Goal: Task Accomplishment & Management: Use online tool/utility

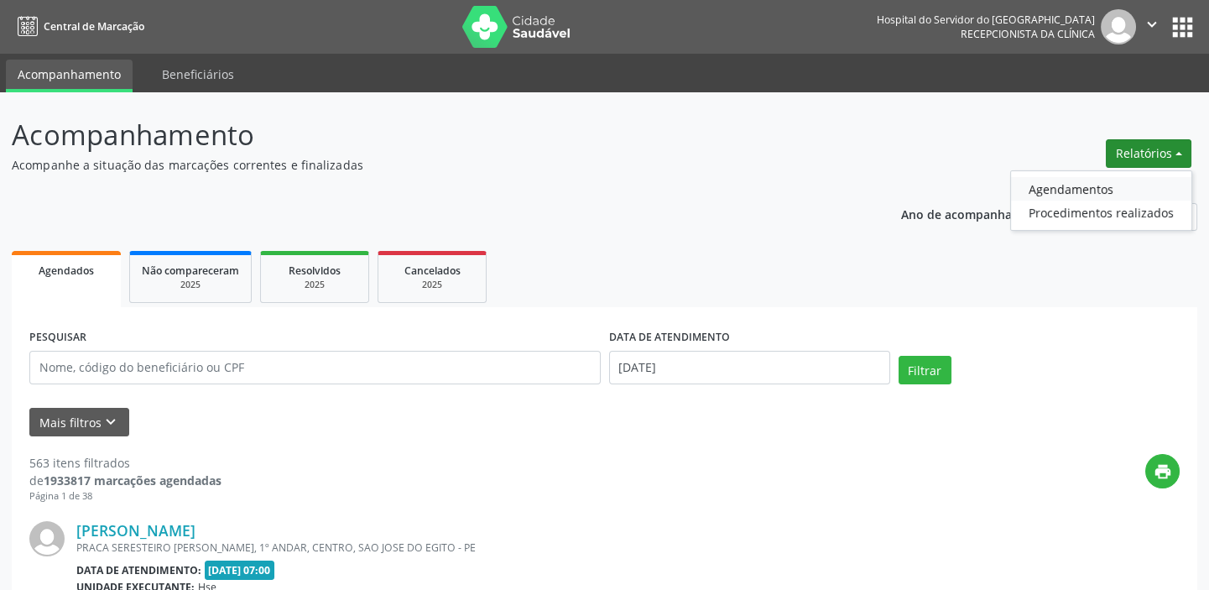
click at [1092, 184] on link "Agendamentos" at bounding box center [1101, 188] width 180 height 23
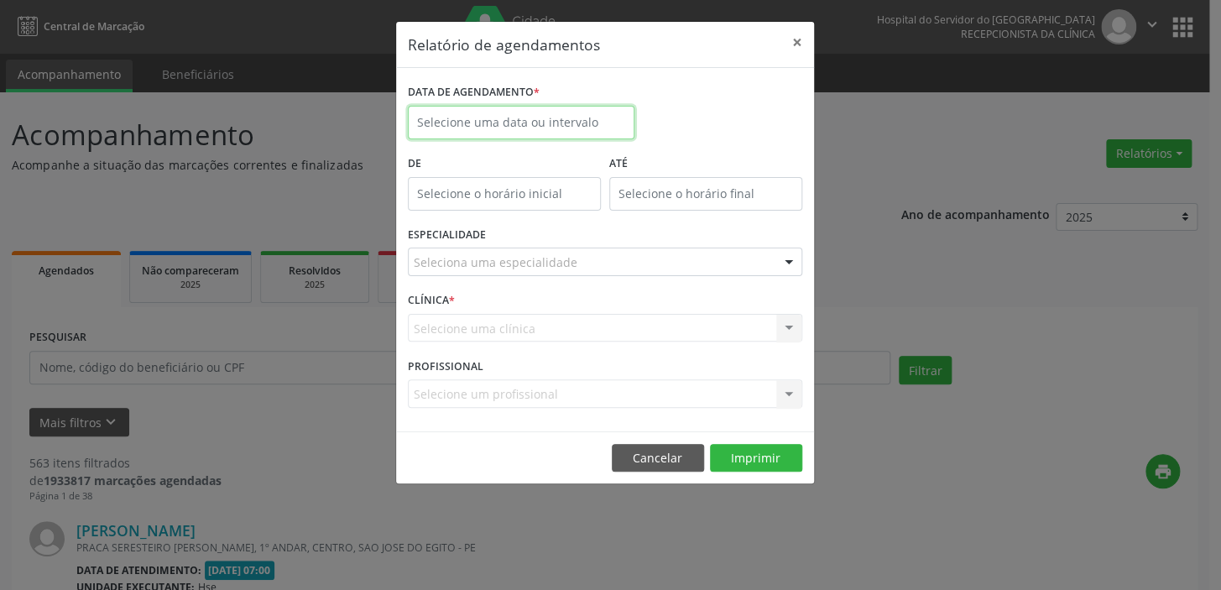
click at [511, 117] on input "text" at bounding box center [521, 123] width 227 height 34
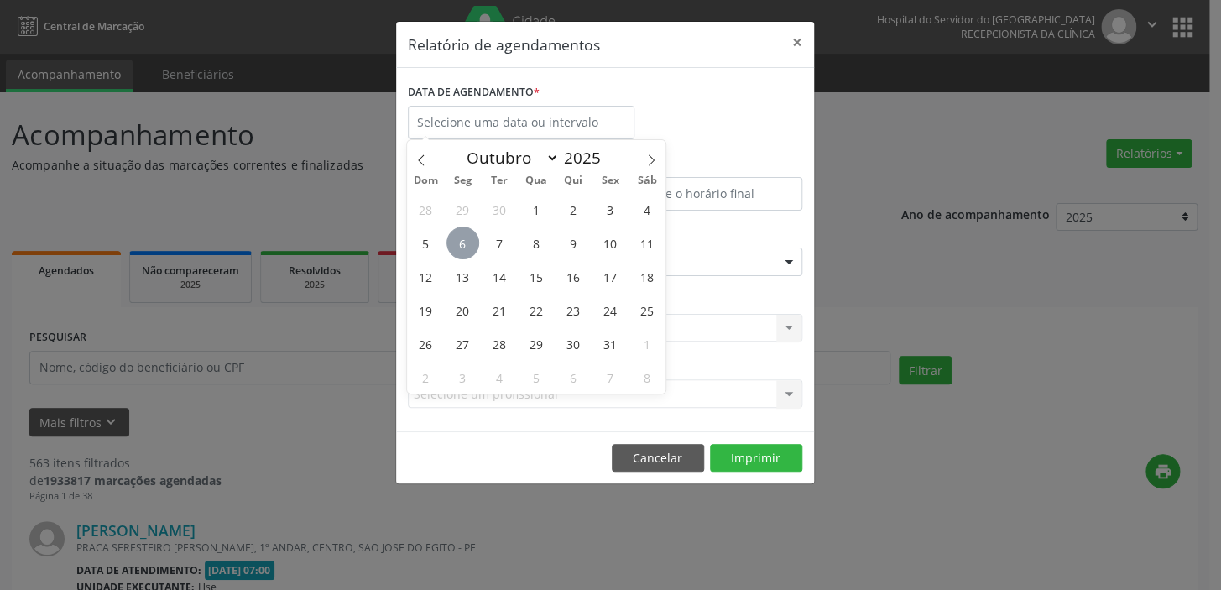
click at [457, 242] on span "6" at bounding box center [462, 243] width 33 height 33
type input "[DATE]"
click at [457, 242] on span "6" at bounding box center [462, 243] width 33 height 33
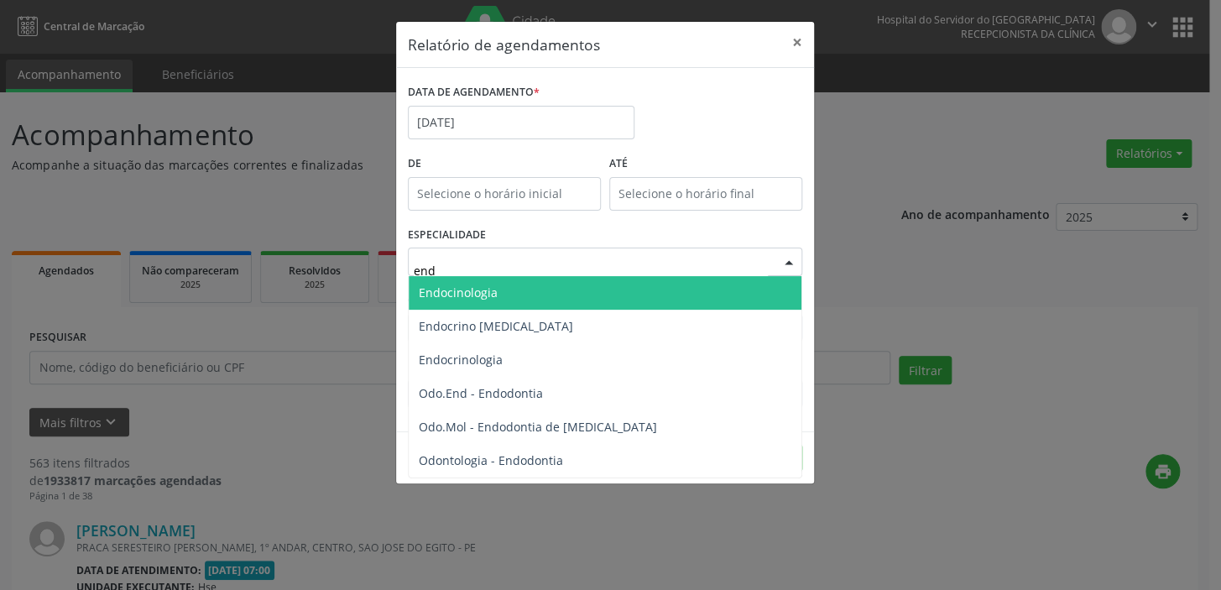
type input "endo"
click at [544, 295] on span "Endocinologia" at bounding box center [605, 293] width 393 height 34
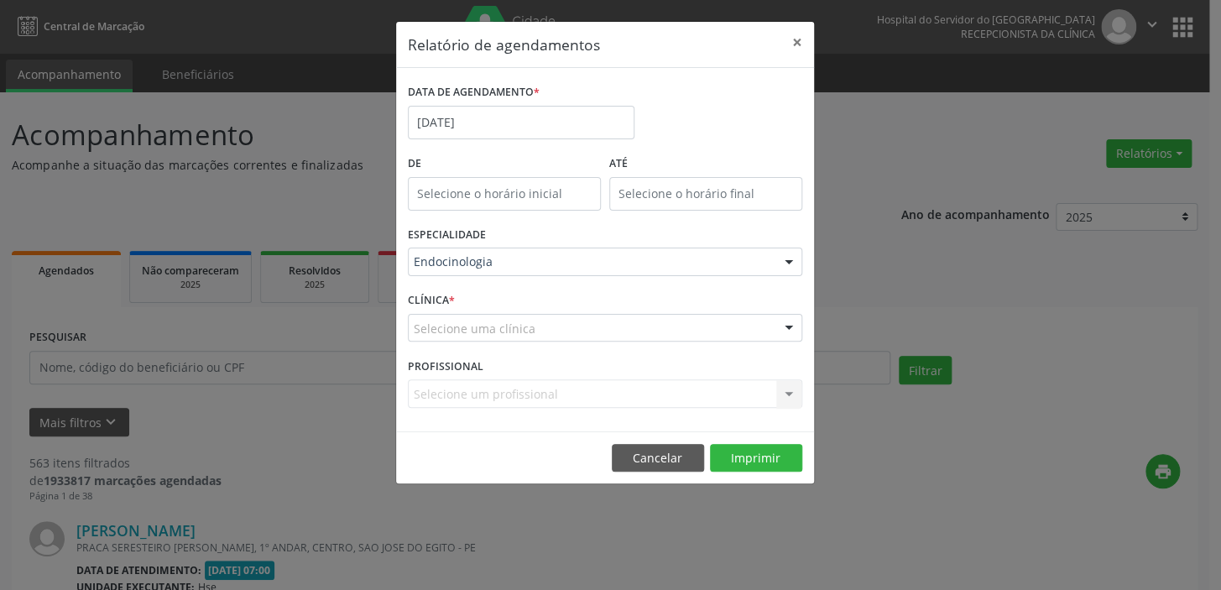
click at [537, 330] on div "Selecione uma clínica" at bounding box center [605, 328] width 394 height 29
click at [764, 334] on input "text" at bounding box center [591, 337] width 354 height 34
click at [645, 332] on input "text" at bounding box center [591, 337] width 354 height 34
click at [784, 329] on div at bounding box center [788, 329] width 25 height 29
click at [542, 326] on div "Selecione uma clínica" at bounding box center [605, 328] width 394 height 29
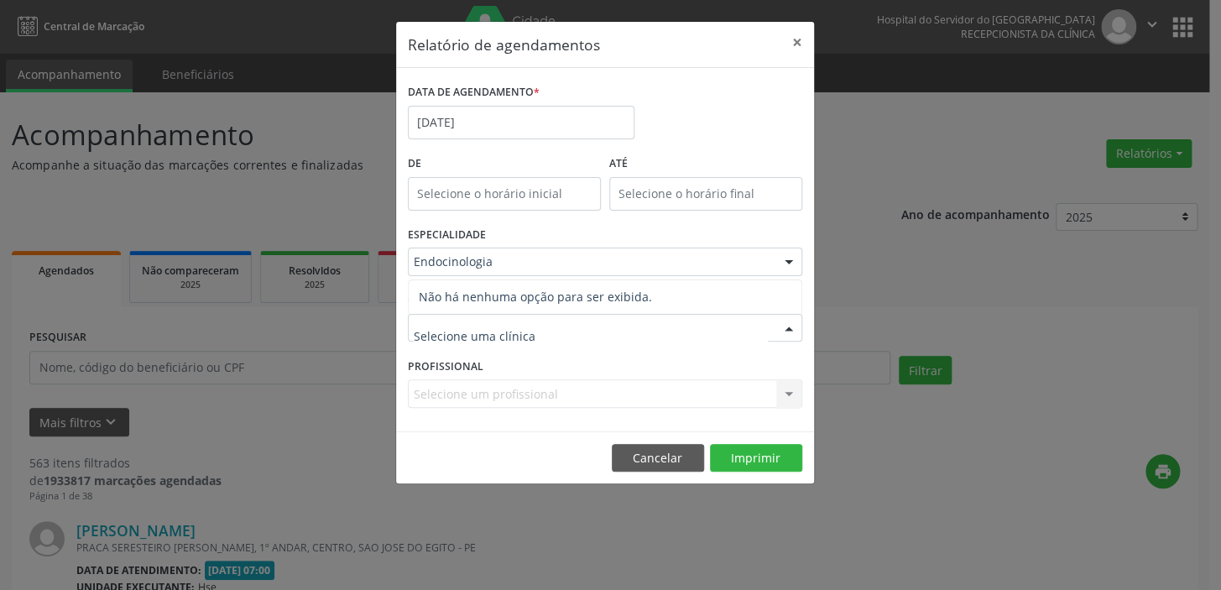
click at [531, 330] on input "text" at bounding box center [591, 337] width 354 height 34
click at [788, 330] on div at bounding box center [788, 329] width 25 height 29
click at [491, 330] on input "text" at bounding box center [591, 337] width 354 height 34
click at [587, 392] on div "Selecione um profissional Nenhum resultado encontrado para: " " Não há nenhuma …" at bounding box center [605, 393] width 394 height 29
click at [782, 402] on div "Selecione um profissional Nenhum resultado encontrado para: " " Não há nenhuma …" at bounding box center [605, 393] width 394 height 29
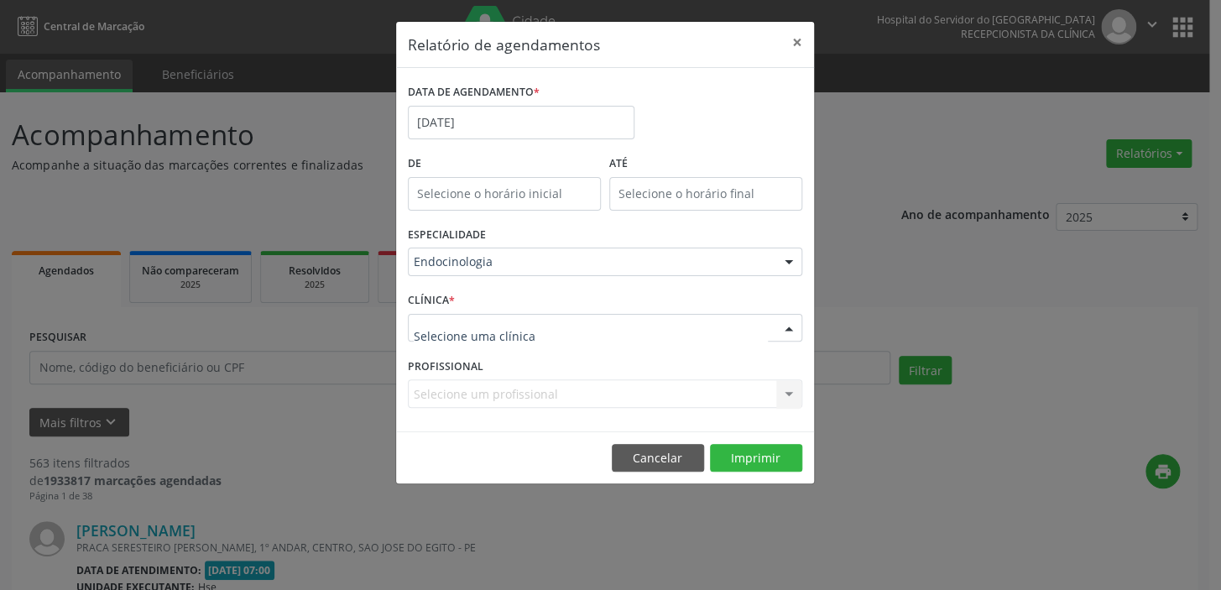
click at [585, 333] on div at bounding box center [605, 328] width 394 height 29
click at [585, 333] on input "text" at bounding box center [591, 337] width 354 height 34
click at [798, 42] on button "×" at bounding box center [797, 42] width 34 height 41
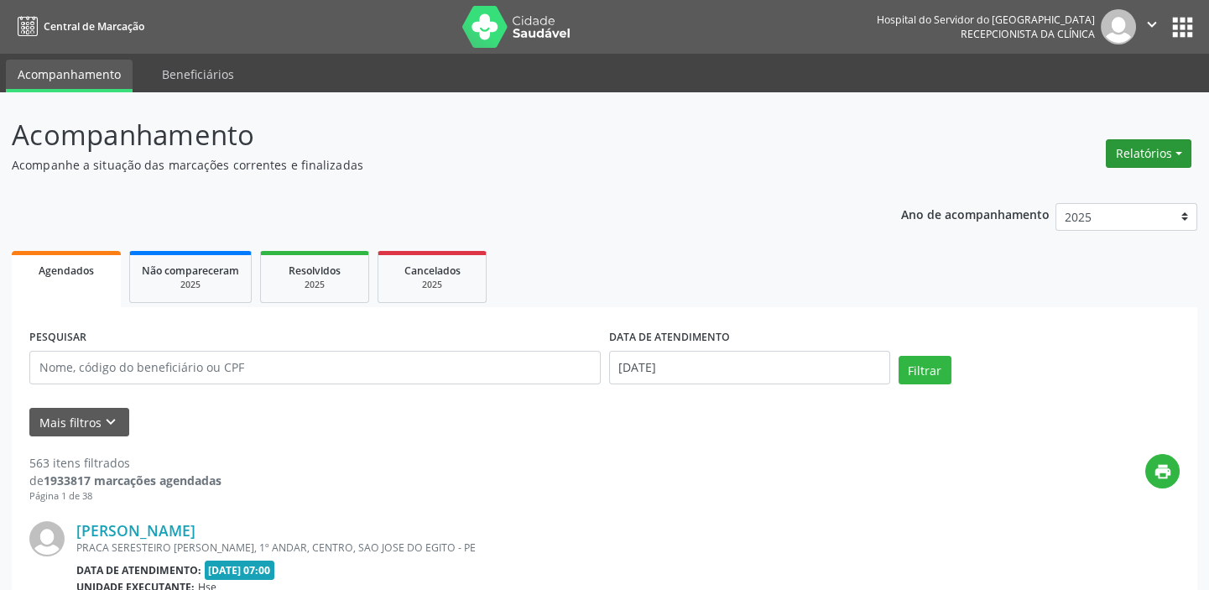
click at [1180, 143] on button "Relatórios" at bounding box center [1149, 153] width 86 height 29
click at [1092, 192] on link "Agendamentos" at bounding box center [1101, 188] width 180 height 23
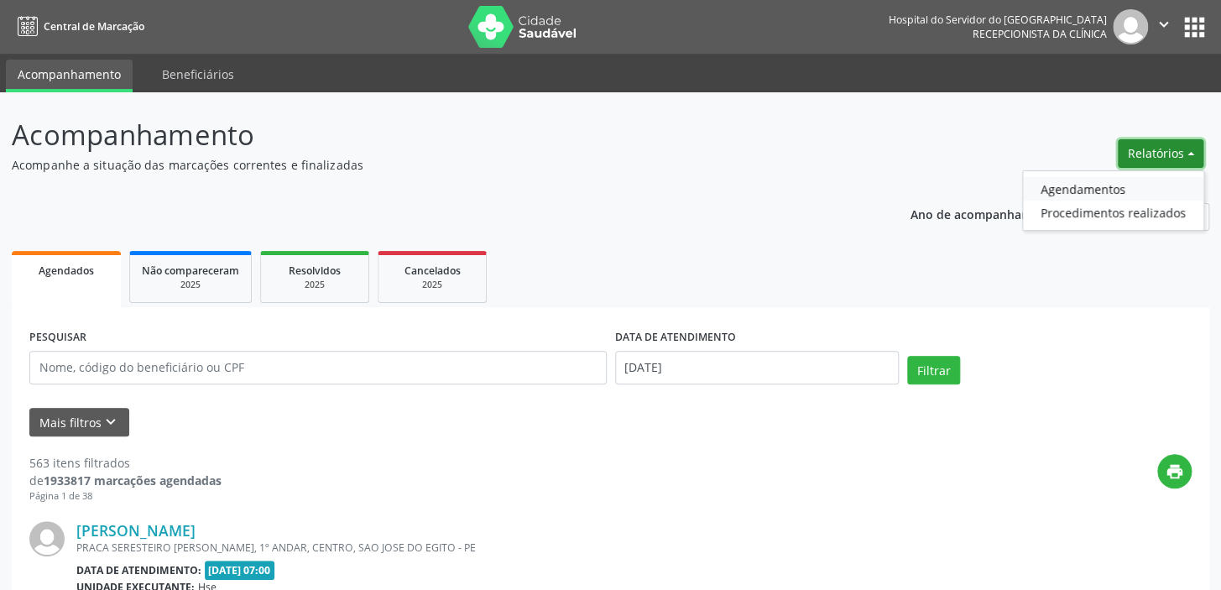
select select "9"
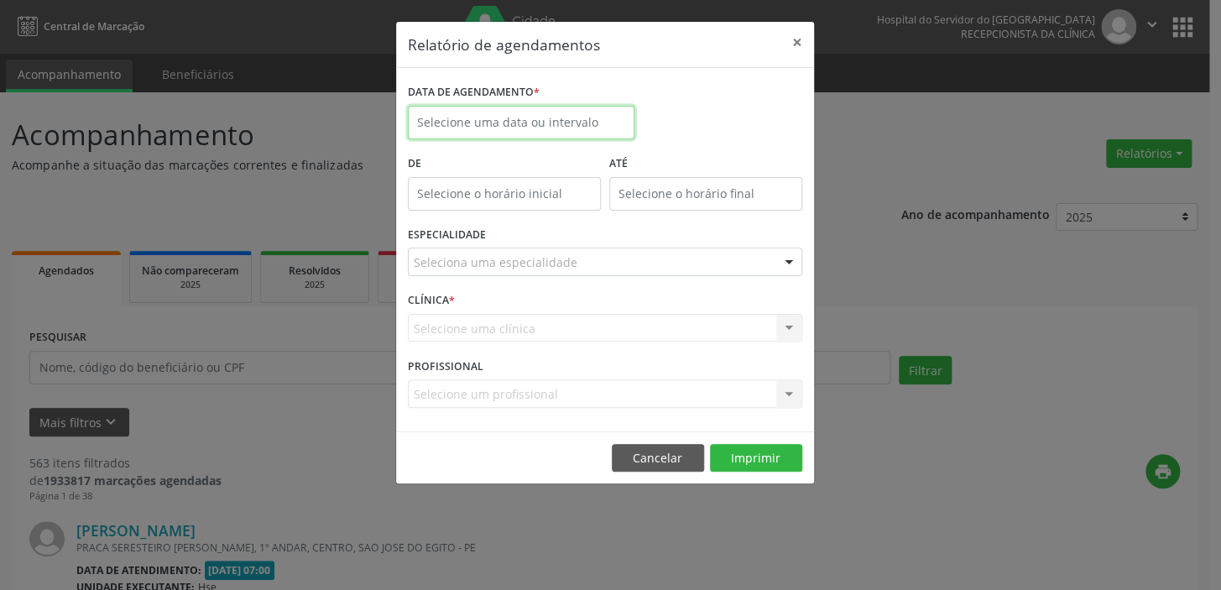
click at [502, 123] on input "text" at bounding box center [521, 123] width 227 height 34
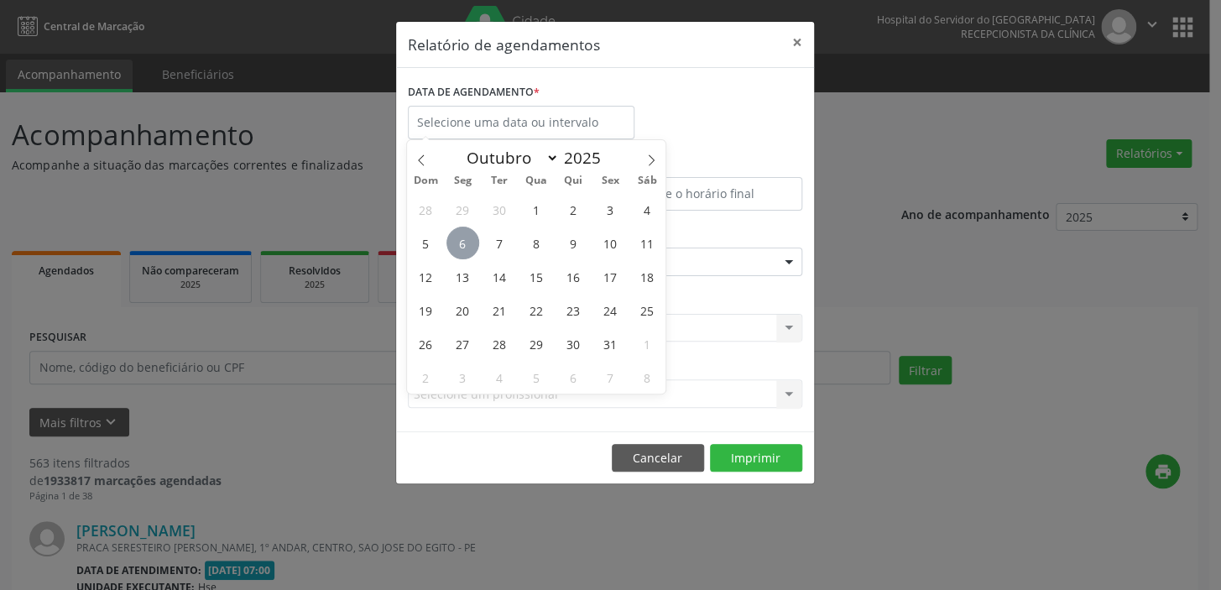
click at [466, 249] on span "6" at bounding box center [462, 243] width 33 height 33
type input "[DATE]"
click at [466, 249] on span "6" at bounding box center [462, 243] width 33 height 33
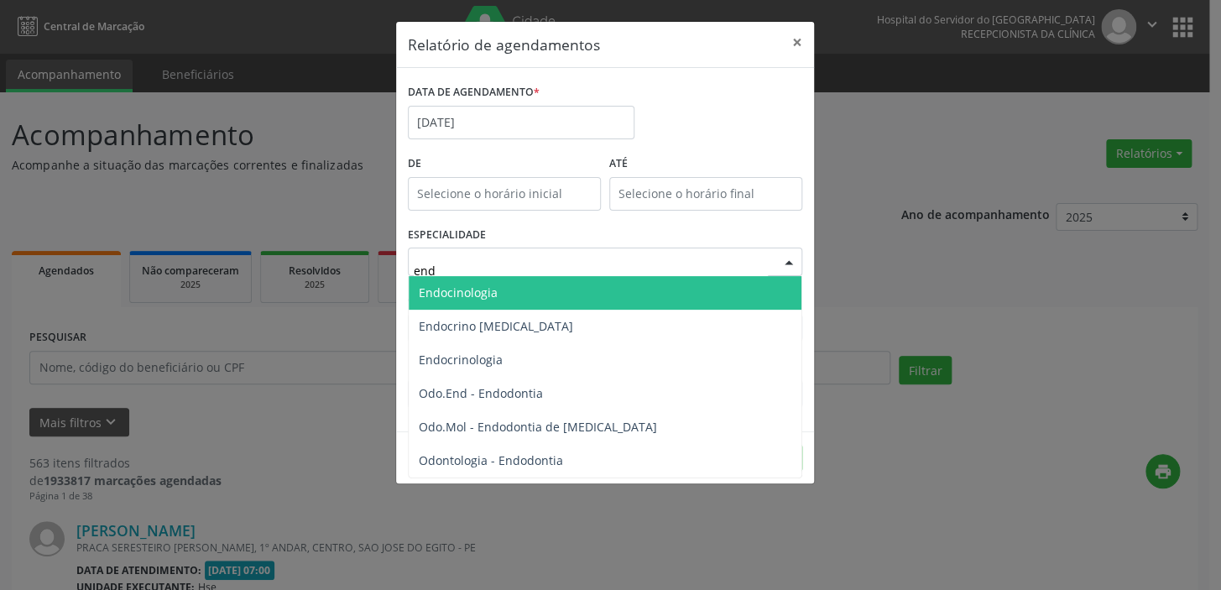
type input "endo"
click at [507, 294] on span "Endocinologia" at bounding box center [605, 293] width 393 height 34
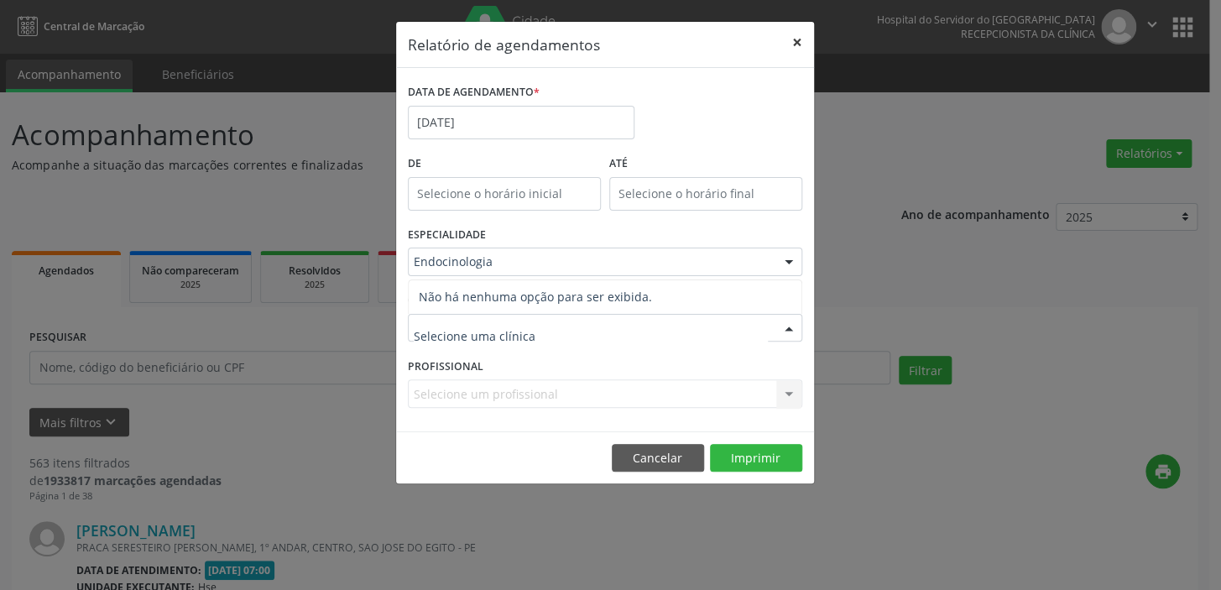
click at [797, 42] on button "×" at bounding box center [797, 42] width 34 height 41
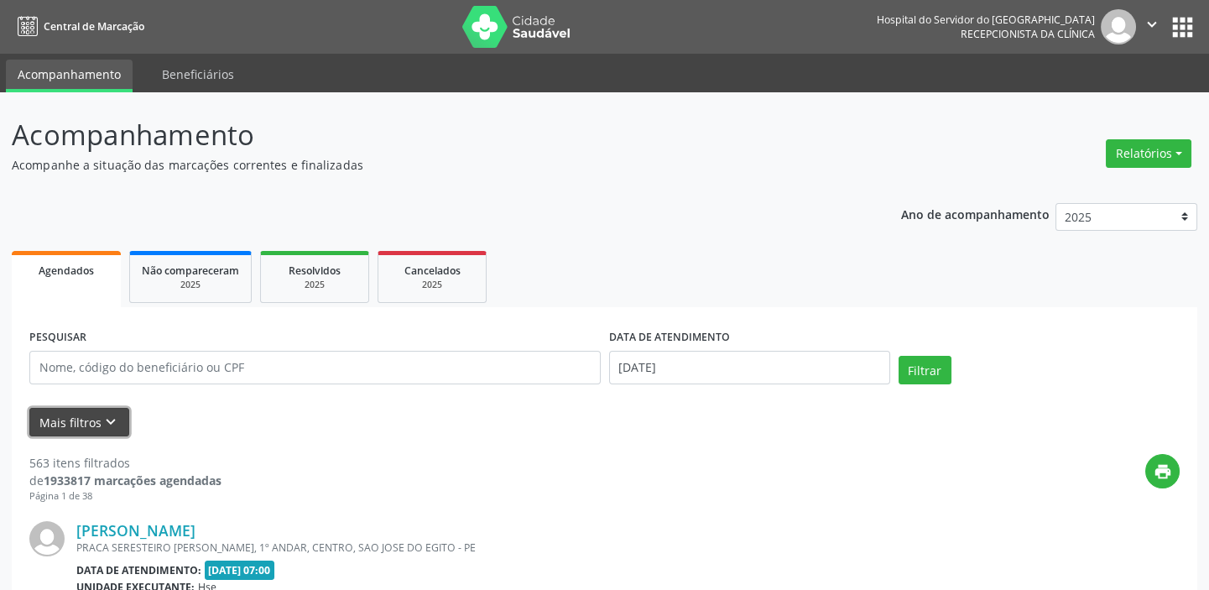
click at [107, 427] on icon "keyboard_arrow_down" at bounding box center [111, 422] width 18 height 18
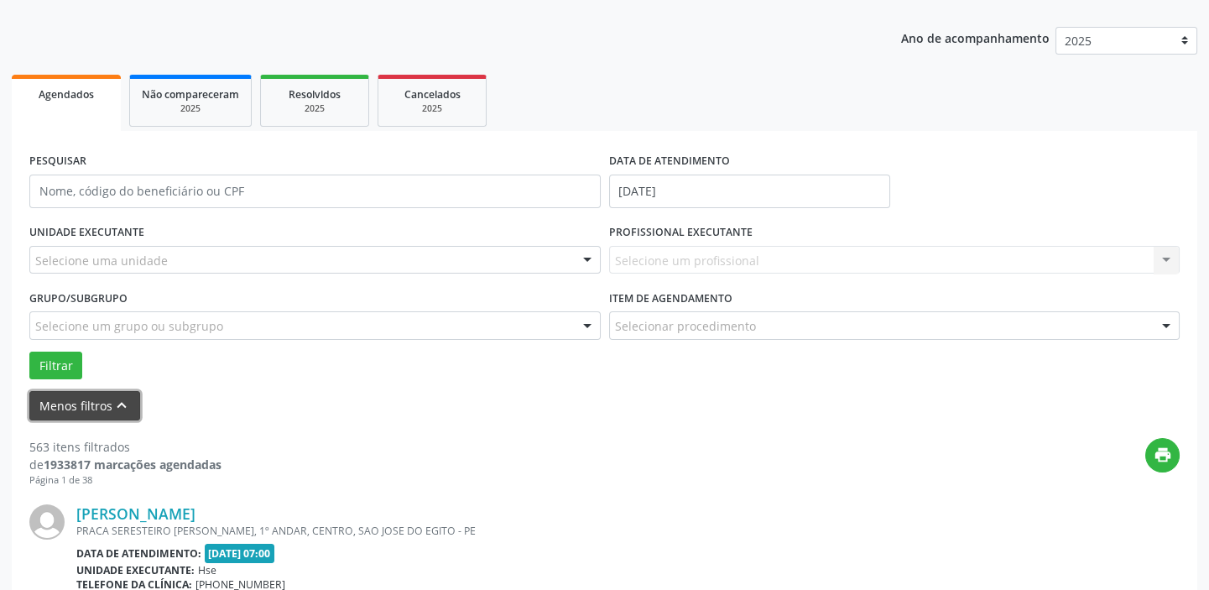
scroll to position [228, 0]
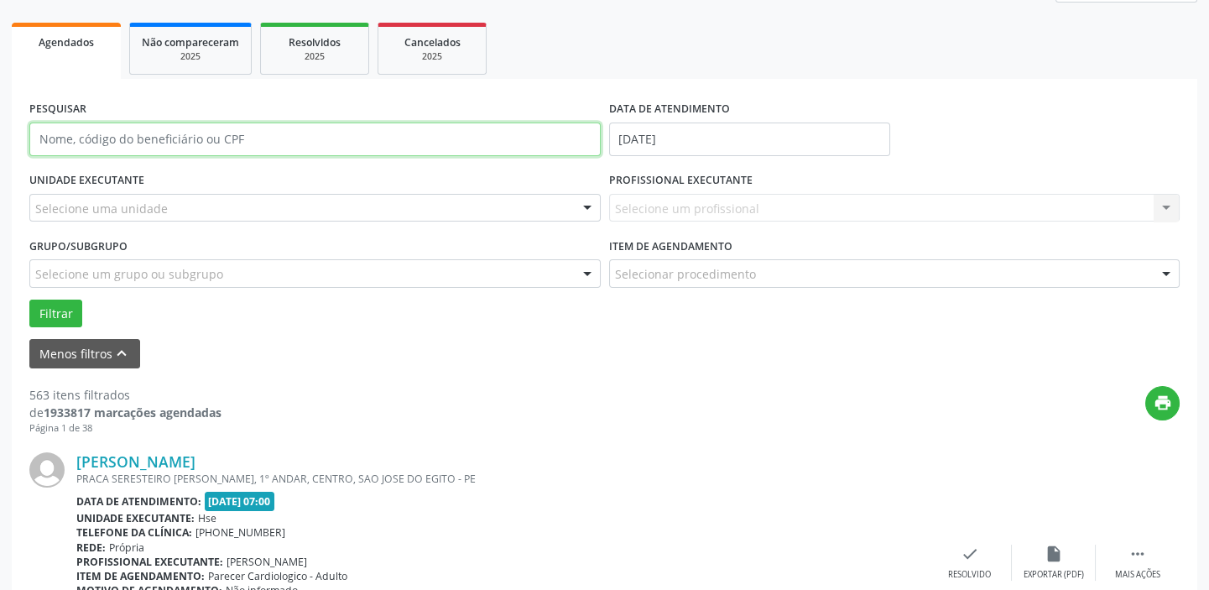
click at [204, 133] on input "text" at bounding box center [314, 139] width 571 height 34
type input "053.455.294-34"
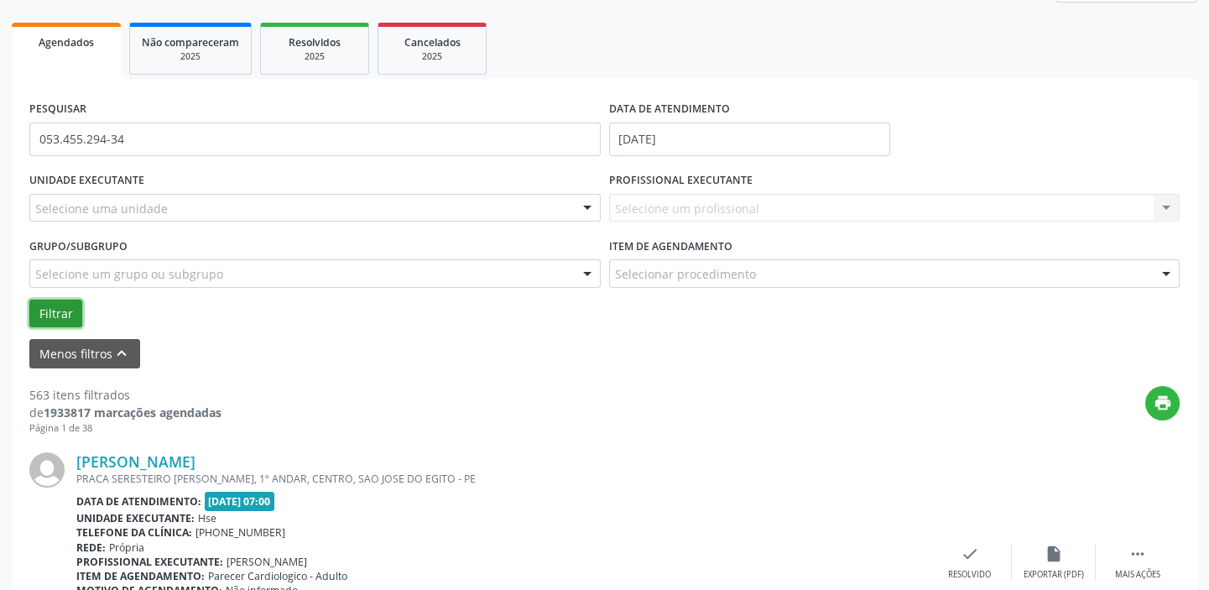
click at [58, 318] on button "Filtrar" at bounding box center [55, 314] width 53 height 29
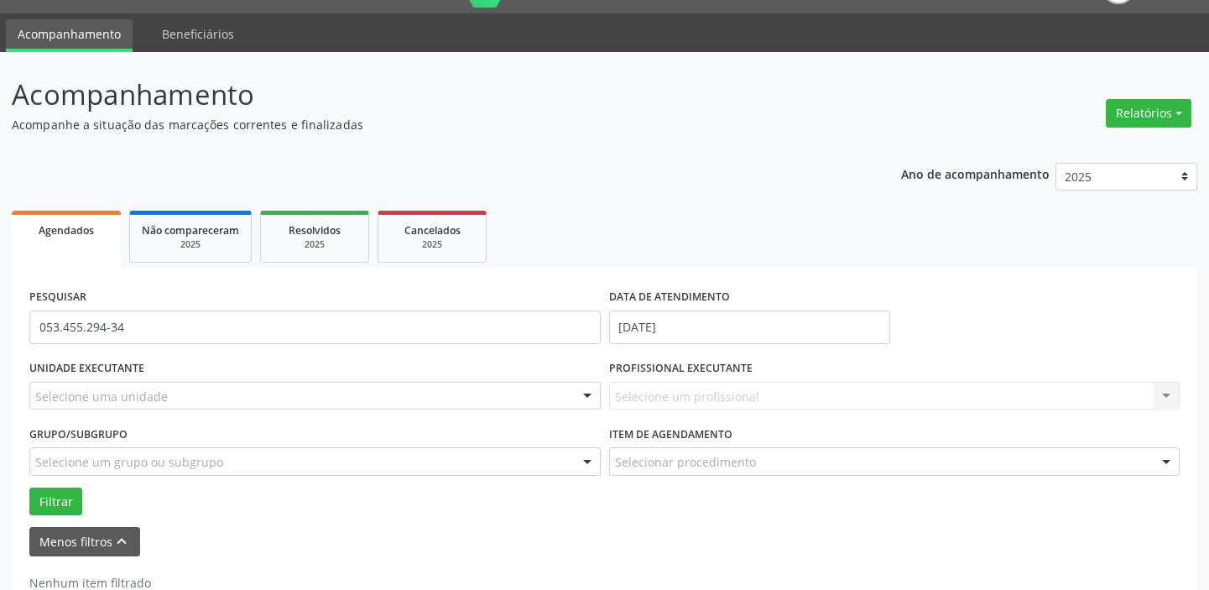
scroll to position [0, 0]
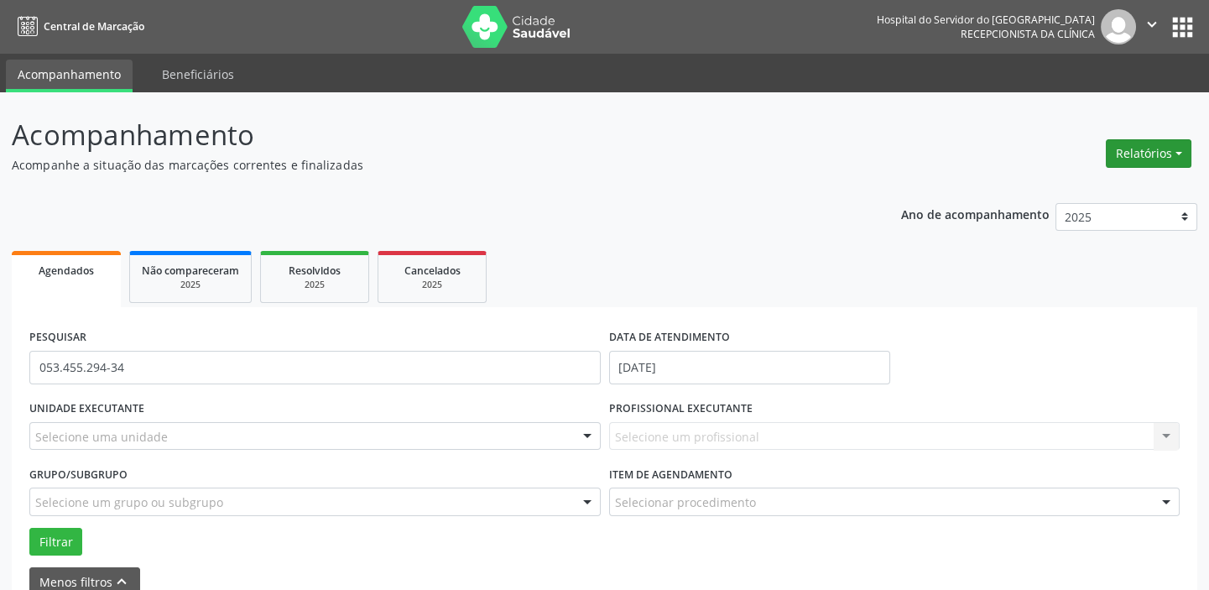
click at [1174, 154] on button "Relatórios" at bounding box center [1149, 153] width 86 height 29
click at [1083, 187] on link "Agendamentos" at bounding box center [1101, 188] width 180 height 23
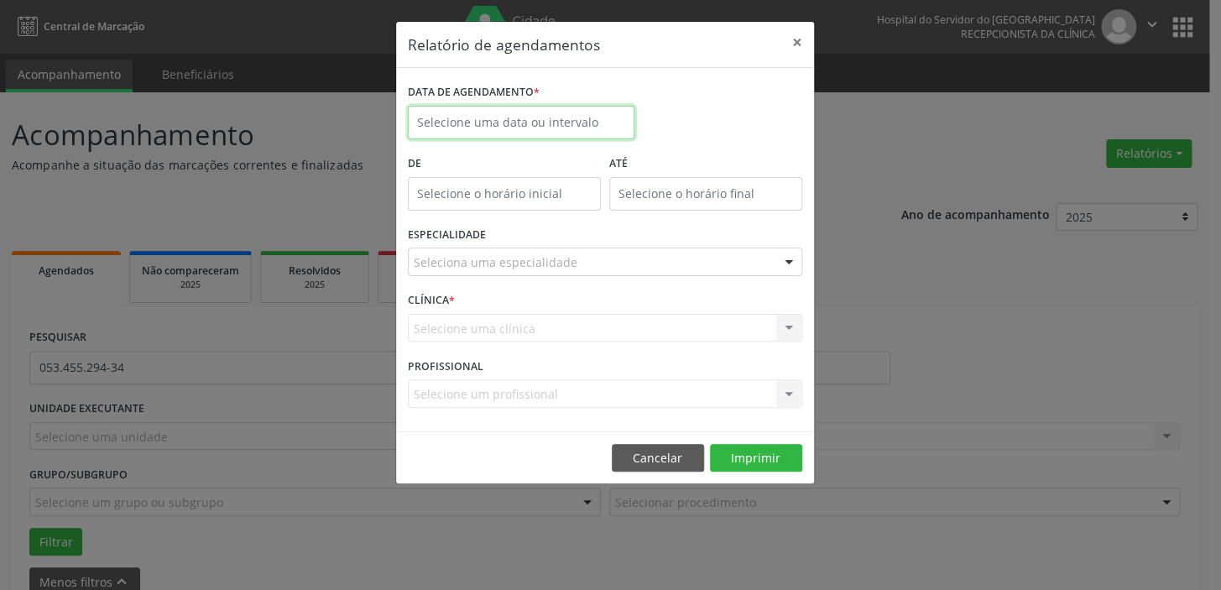
click at [475, 126] on input "text" at bounding box center [521, 123] width 227 height 34
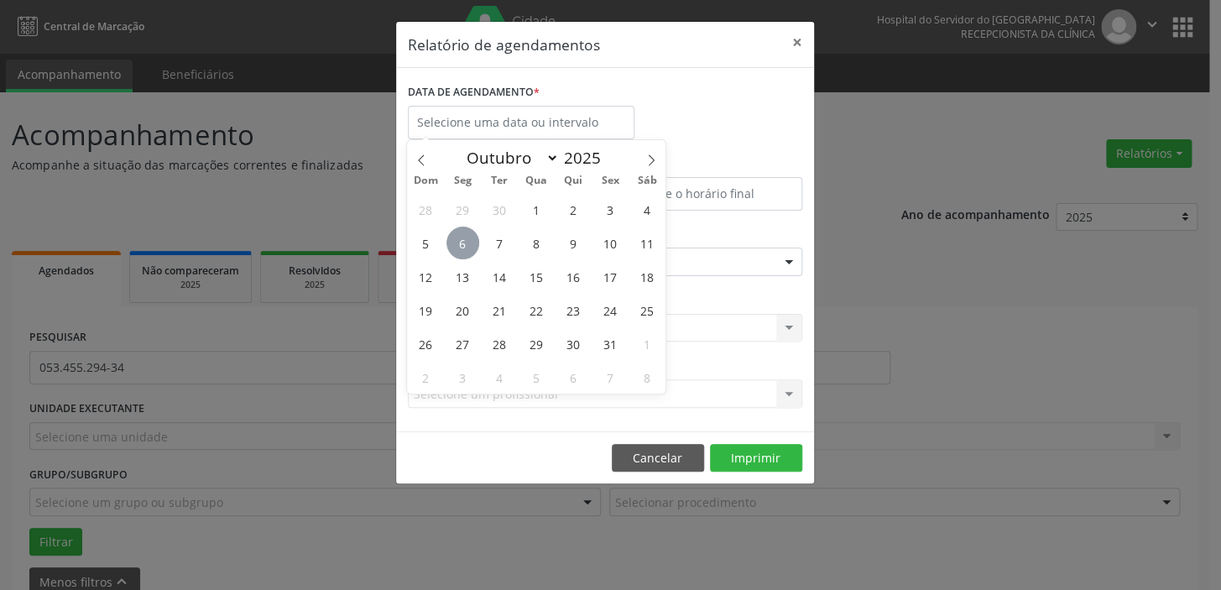
click at [462, 240] on span "6" at bounding box center [462, 243] width 33 height 33
type input "[DATE]"
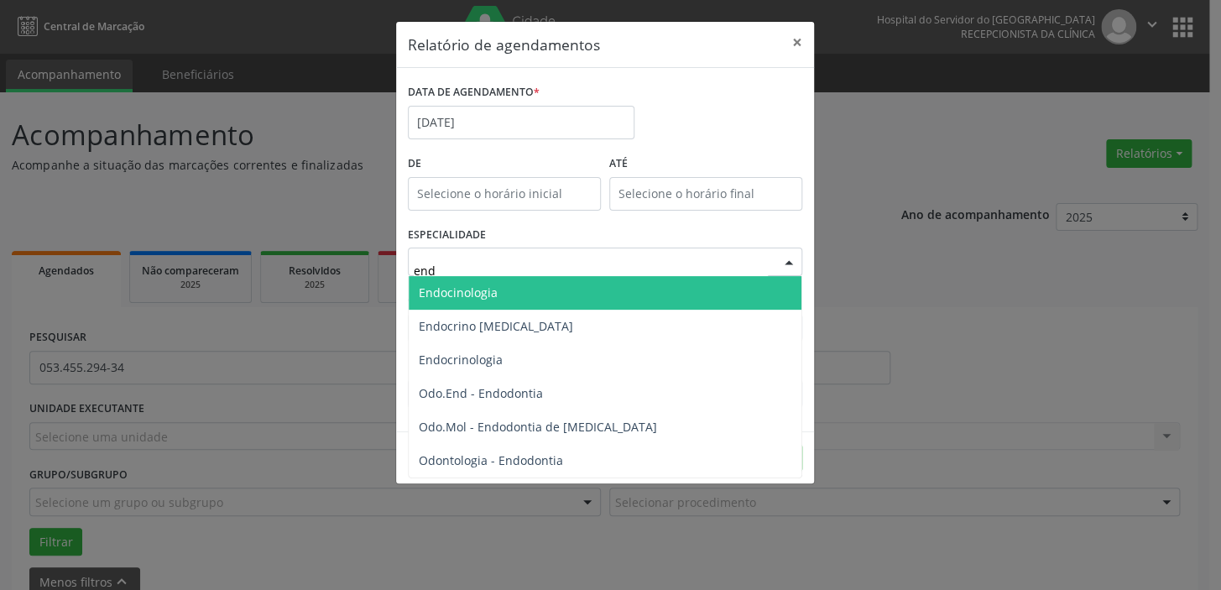
type input "endo"
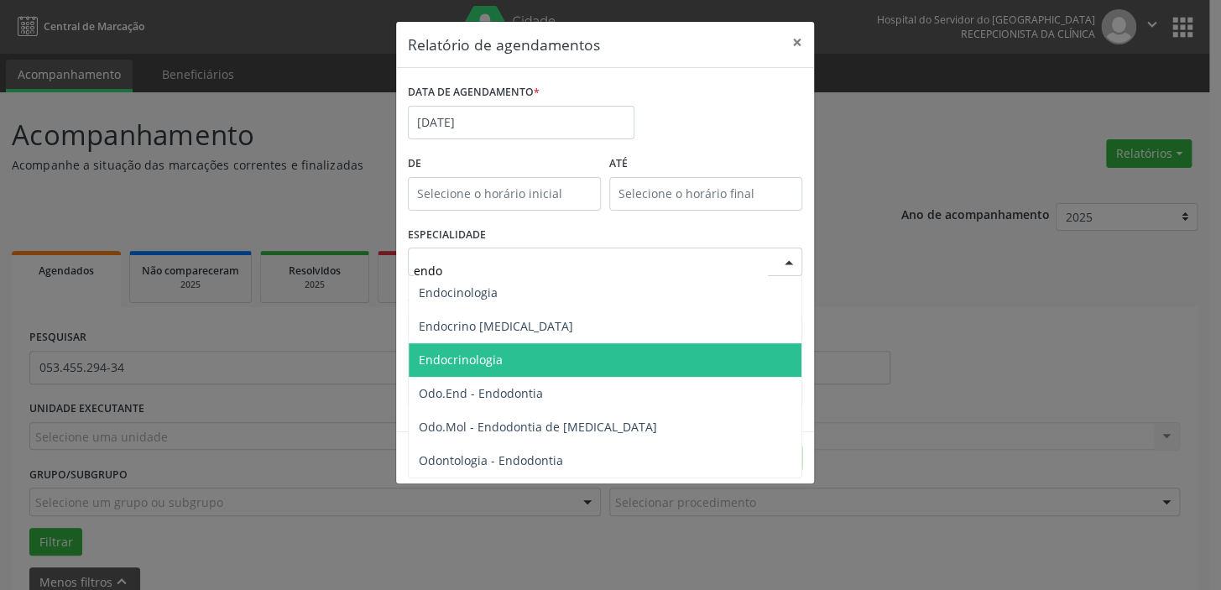
click at [524, 352] on span "Endocrinologia" at bounding box center [605, 360] width 393 height 34
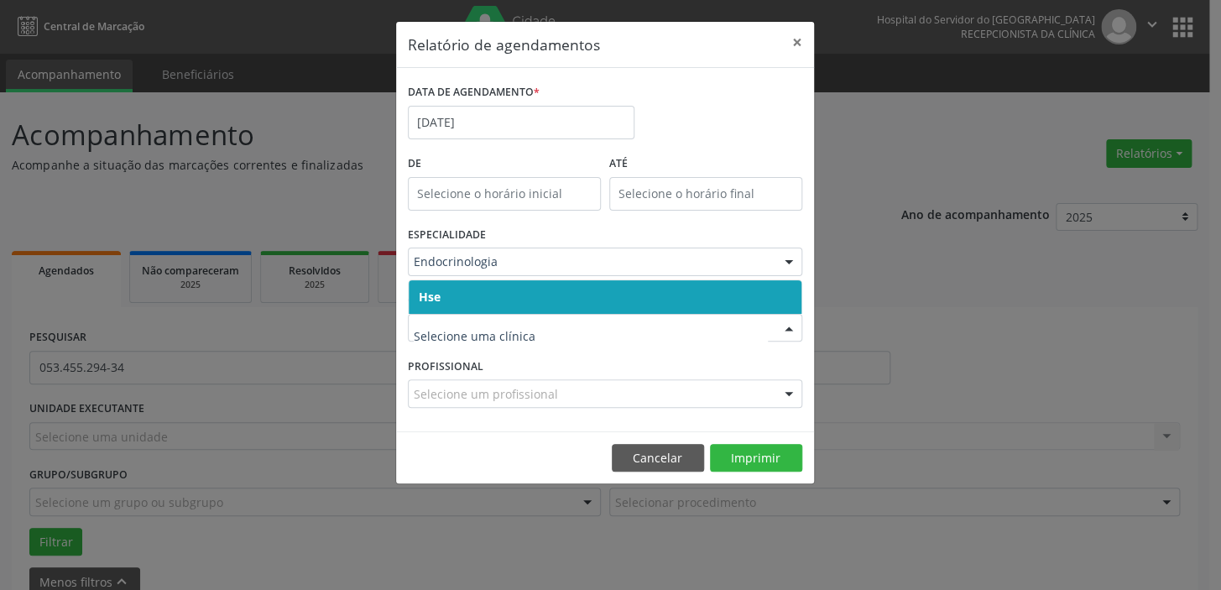
drag, startPoint x: 497, startPoint y: 299, endPoint x: 504, endPoint y: 307, distance: 11.3
click at [504, 307] on span "Hse" at bounding box center [605, 297] width 393 height 34
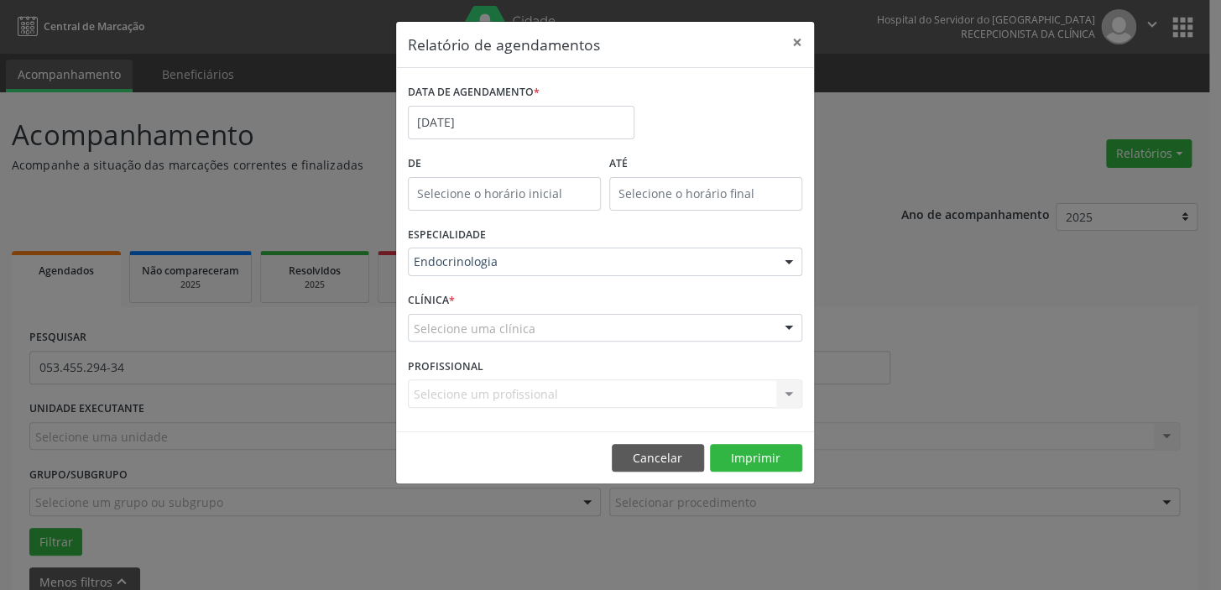
click at [527, 395] on div "Selecione um profissional Nenhum resultado encontrado para: " " Não há nenhuma …" at bounding box center [605, 393] width 394 height 29
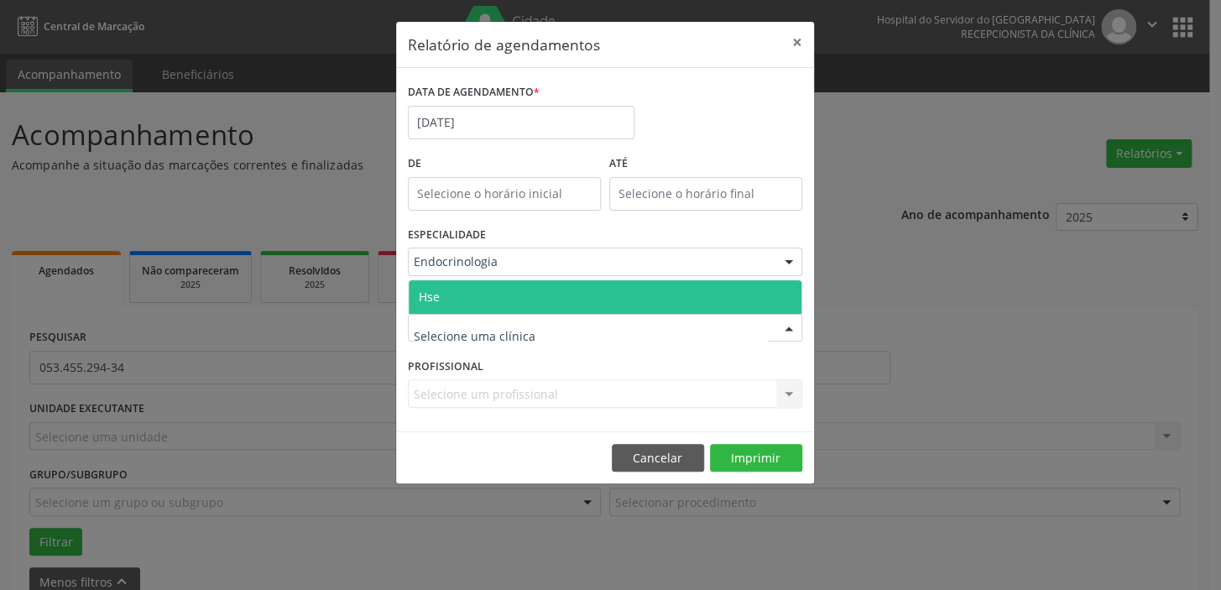
click at [495, 315] on div "Hse Nenhum resultado encontrado para: " " Não há nenhuma opção para ser exibida." at bounding box center [605, 328] width 394 height 29
click at [498, 305] on span "Hse" at bounding box center [605, 297] width 393 height 34
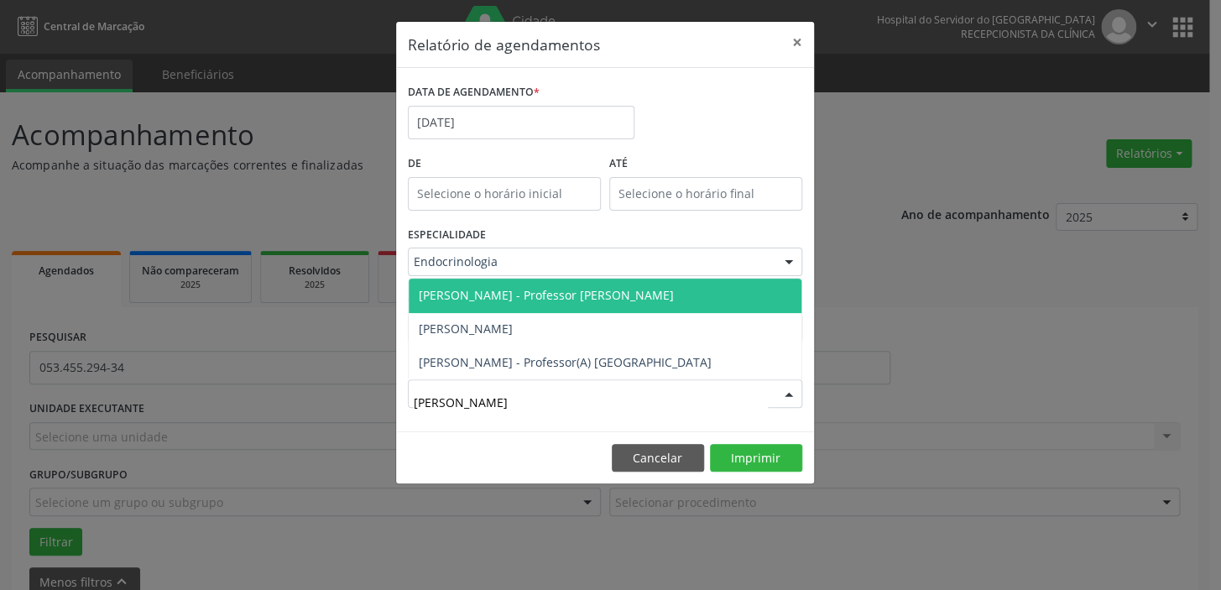
click at [623, 291] on span "[PERSON_NAME] - Professor [PERSON_NAME]" at bounding box center [605, 296] width 393 height 34
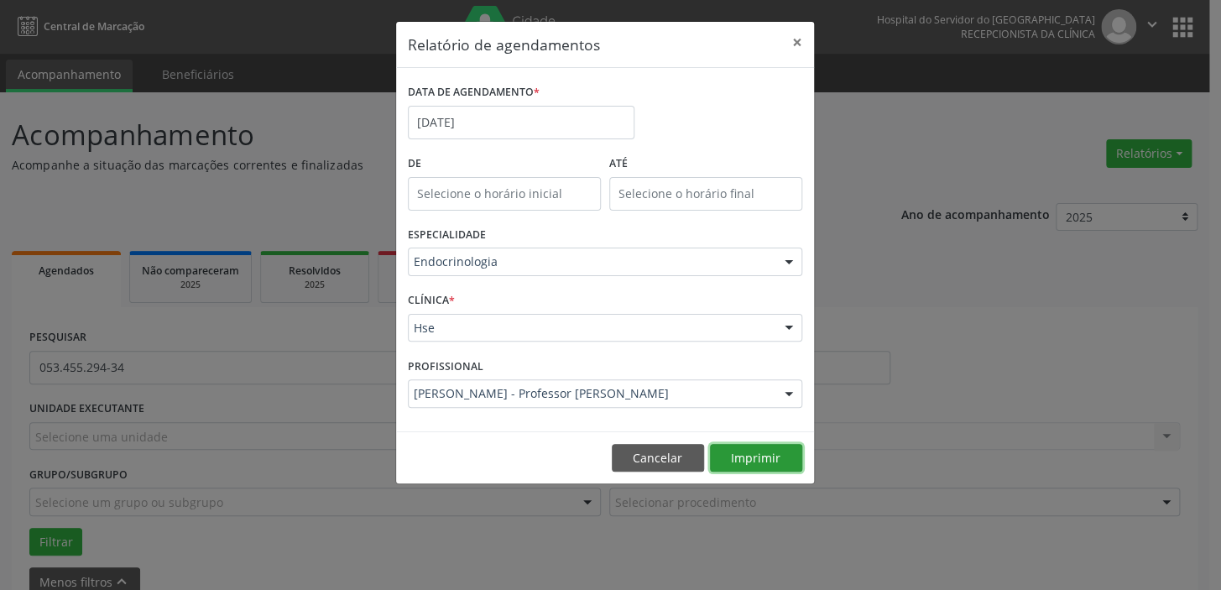
click at [759, 466] on button "Imprimir" at bounding box center [756, 458] width 92 height 29
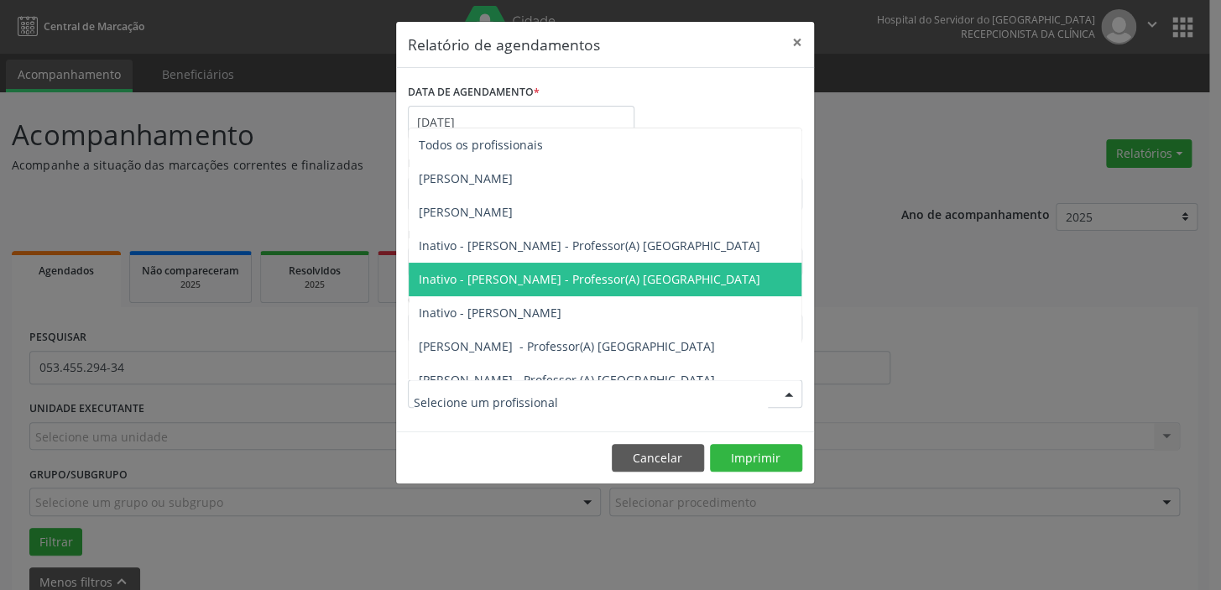
click at [770, 394] on div at bounding box center [605, 393] width 394 height 29
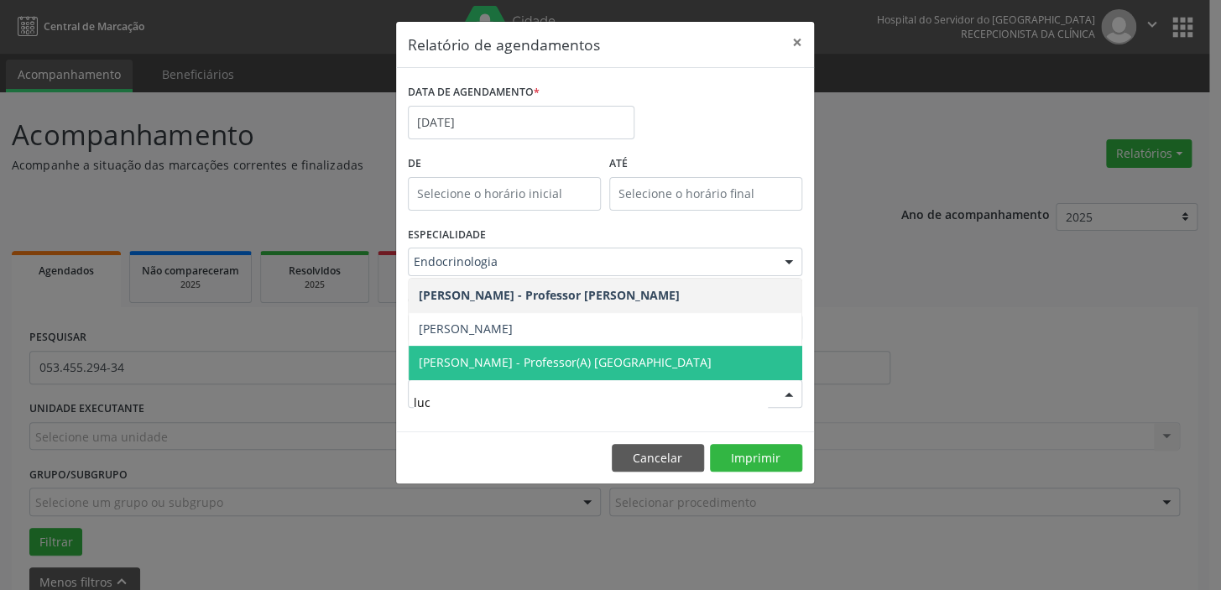
type input "[PERSON_NAME]"
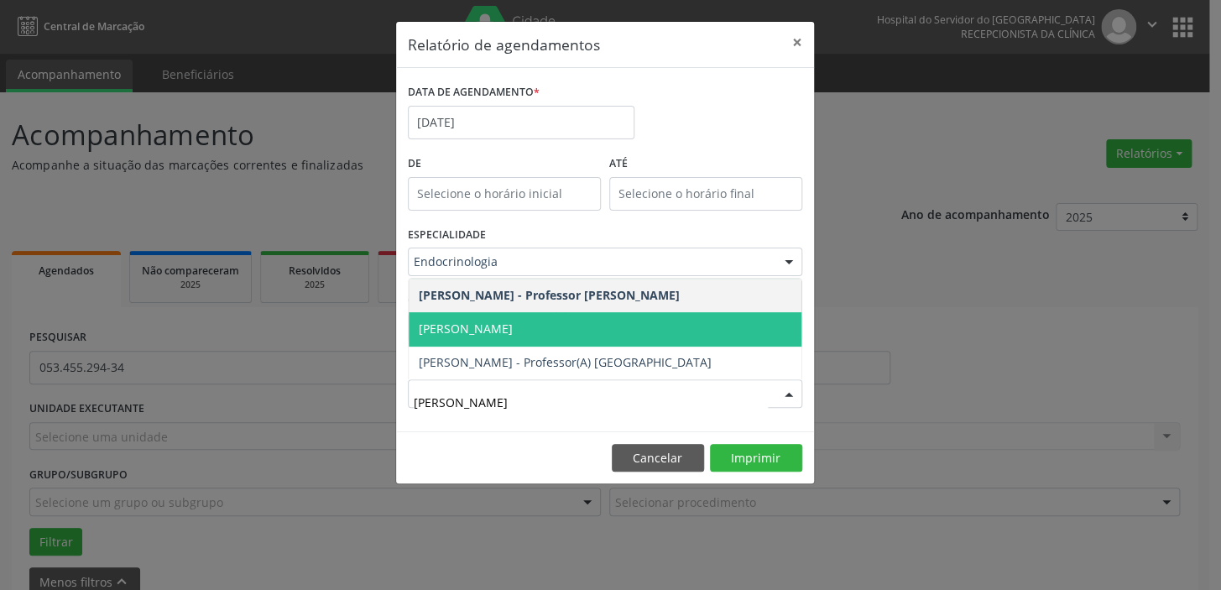
click at [567, 324] on span "[PERSON_NAME]" at bounding box center [605, 329] width 393 height 34
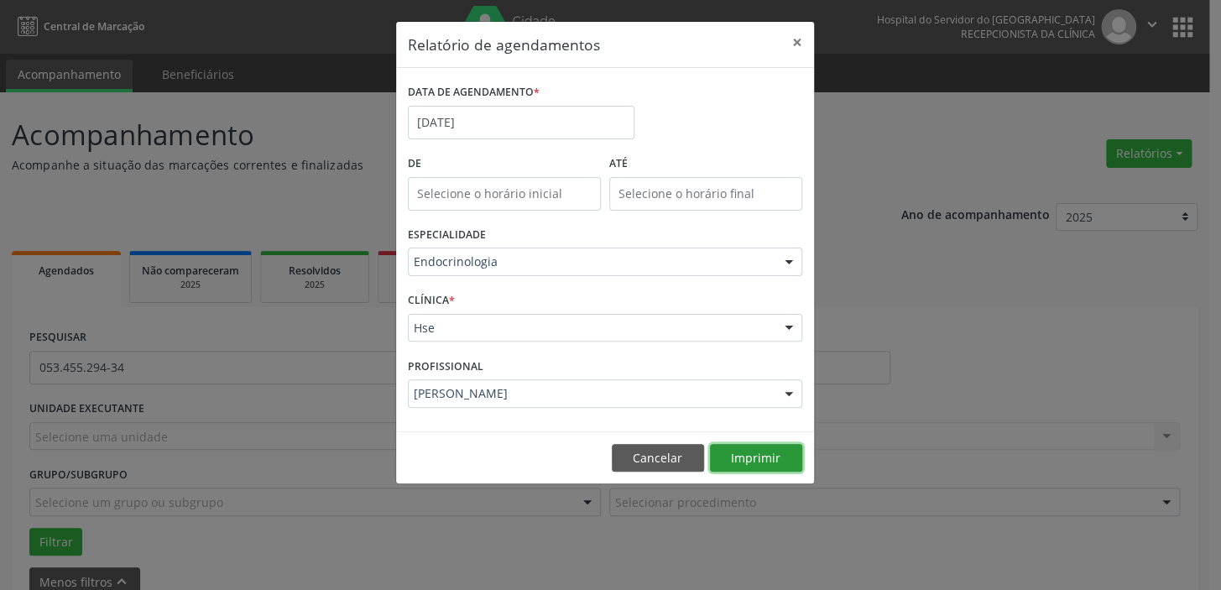
click at [754, 451] on button "Imprimir" at bounding box center [756, 458] width 92 height 29
click at [788, 44] on button "×" at bounding box center [797, 42] width 34 height 41
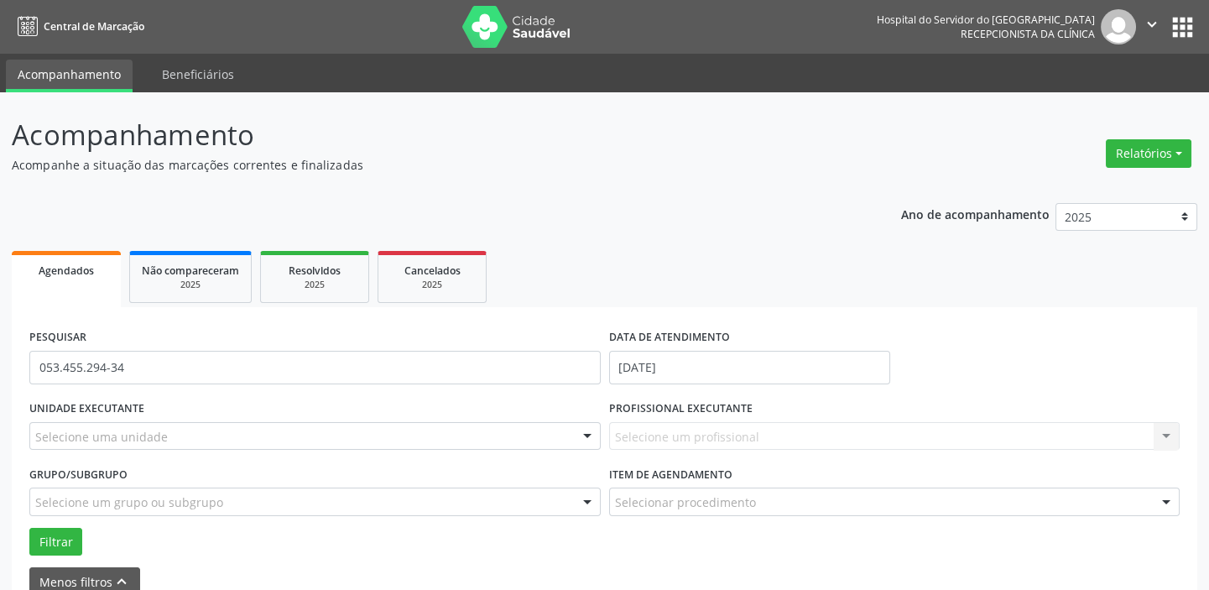
click at [138, 424] on div "Selecione uma unidade" at bounding box center [314, 436] width 571 height 29
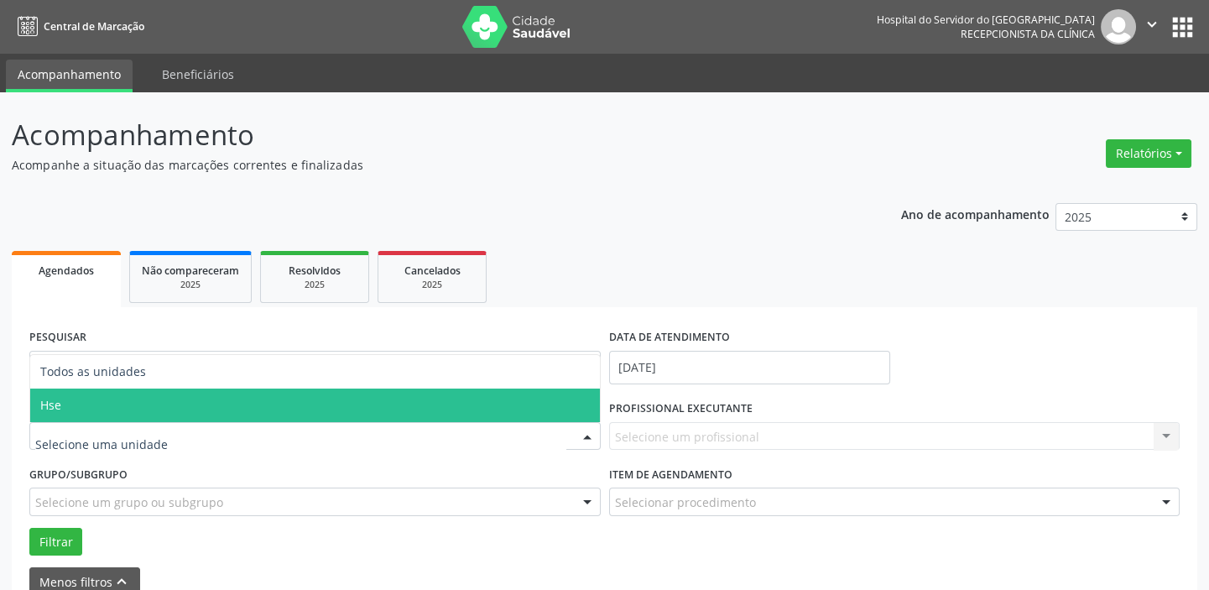
click at [105, 393] on span "Hse" at bounding box center [315, 405] width 570 height 34
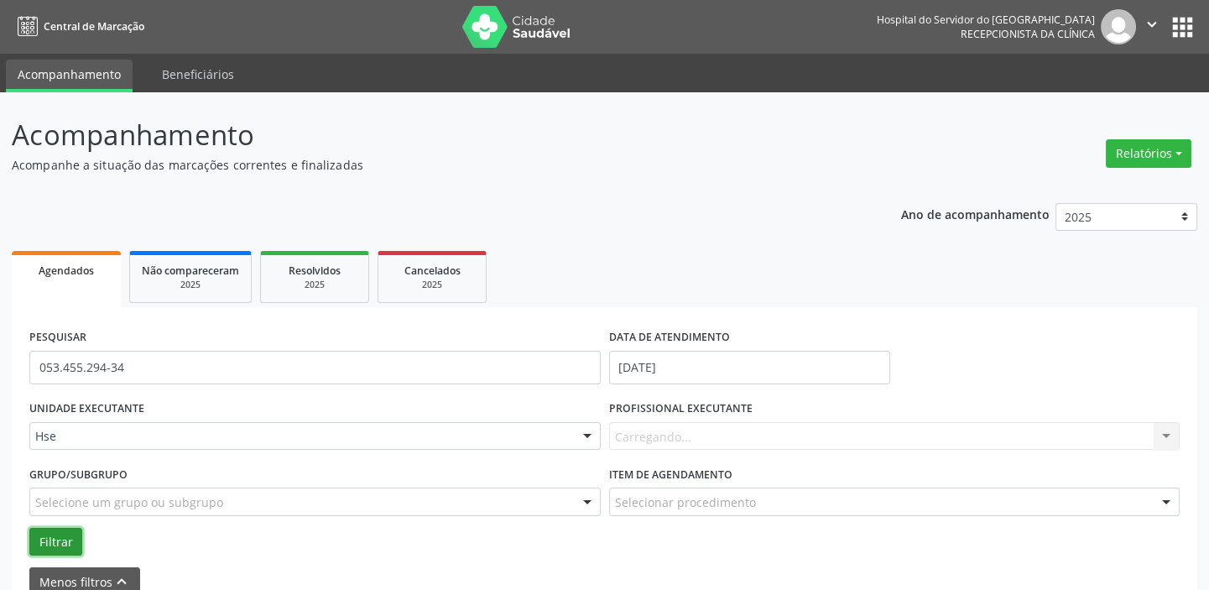
click at [58, 533] on button "Filtrar" at bounding box center [55, 542] width 53 height 29
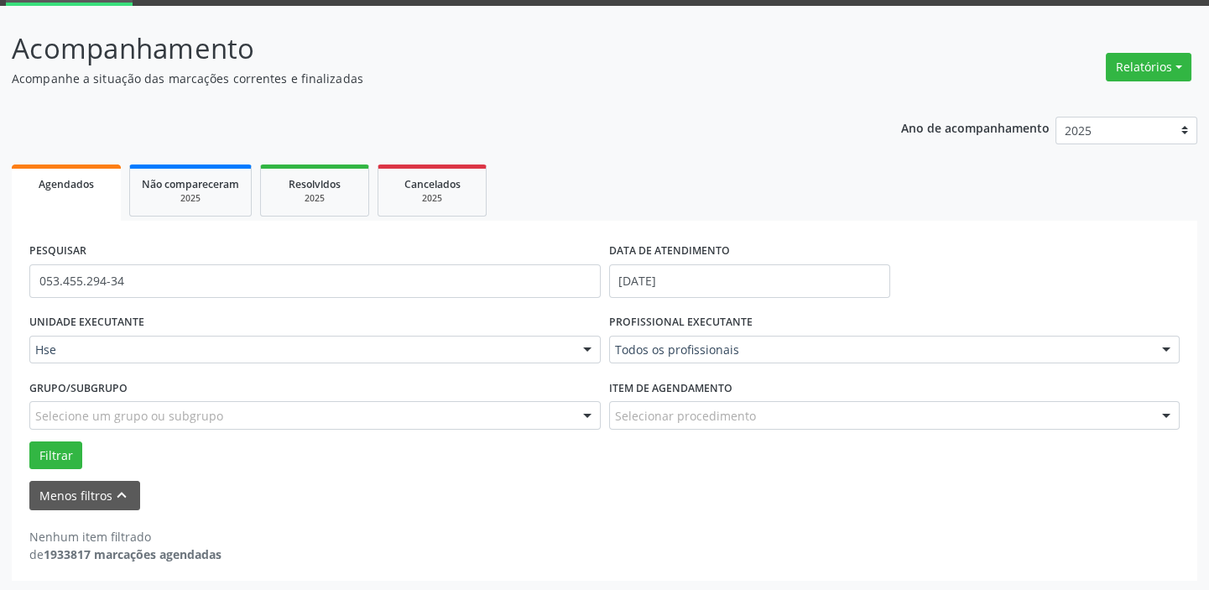
scroll to position [87, 0]
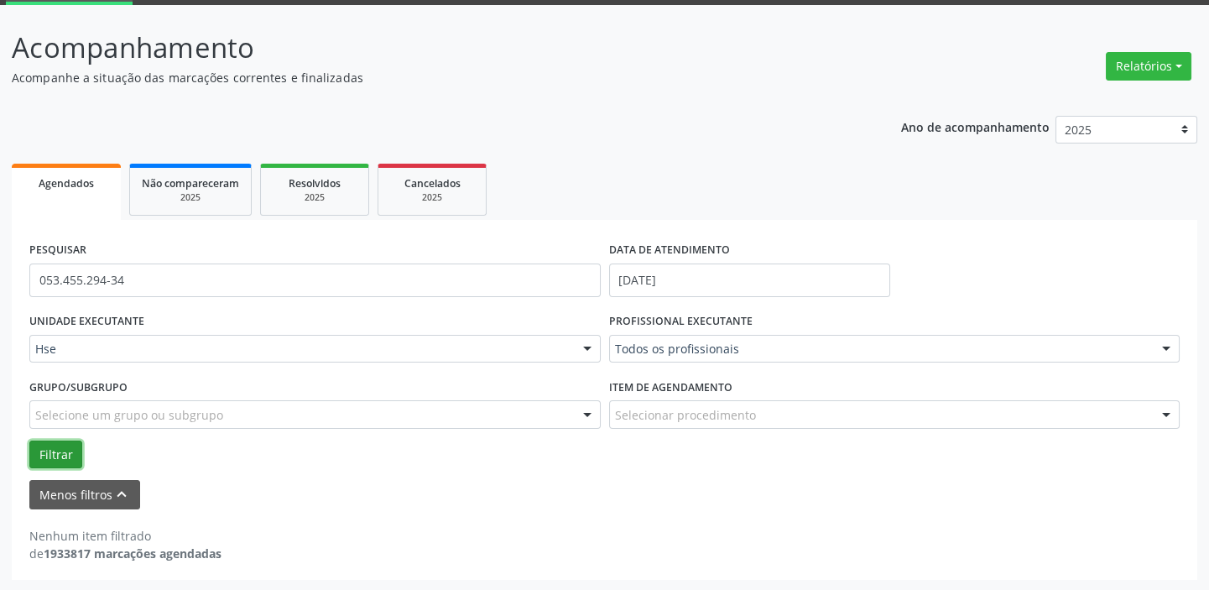
click at [55, 452] on button "Filtrar" at bounding box center [55, 454] width 53 height 29
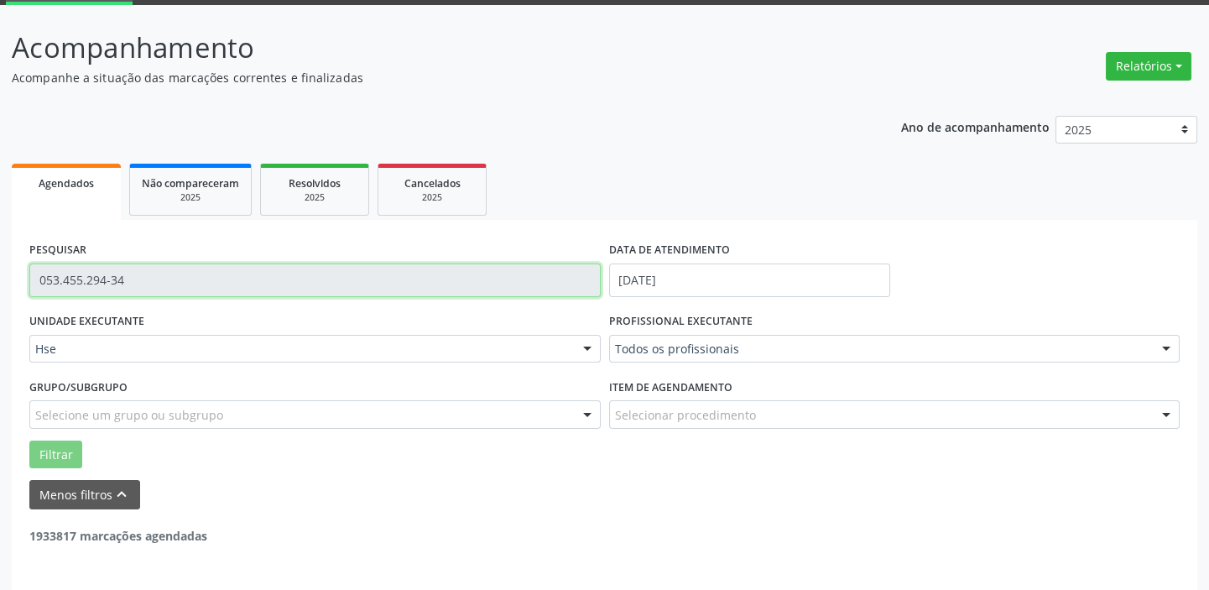
click at [246, 271] on input "053.455.294-34" at bounding box center [314, 280] width 571 height 34
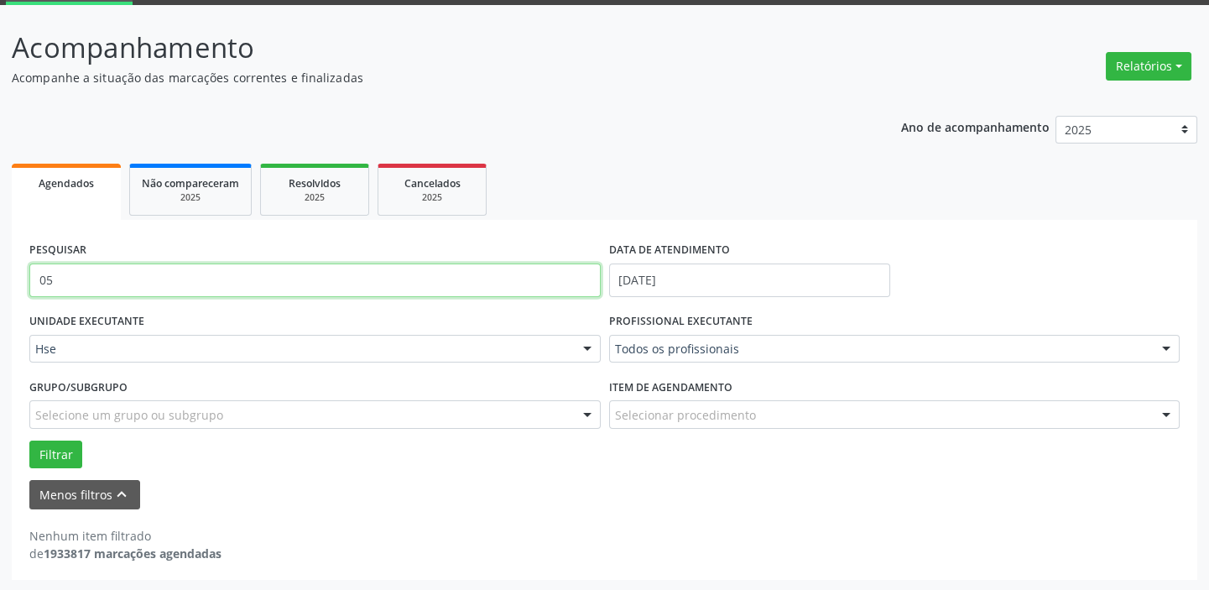
type input "0"
type input "05345529434"
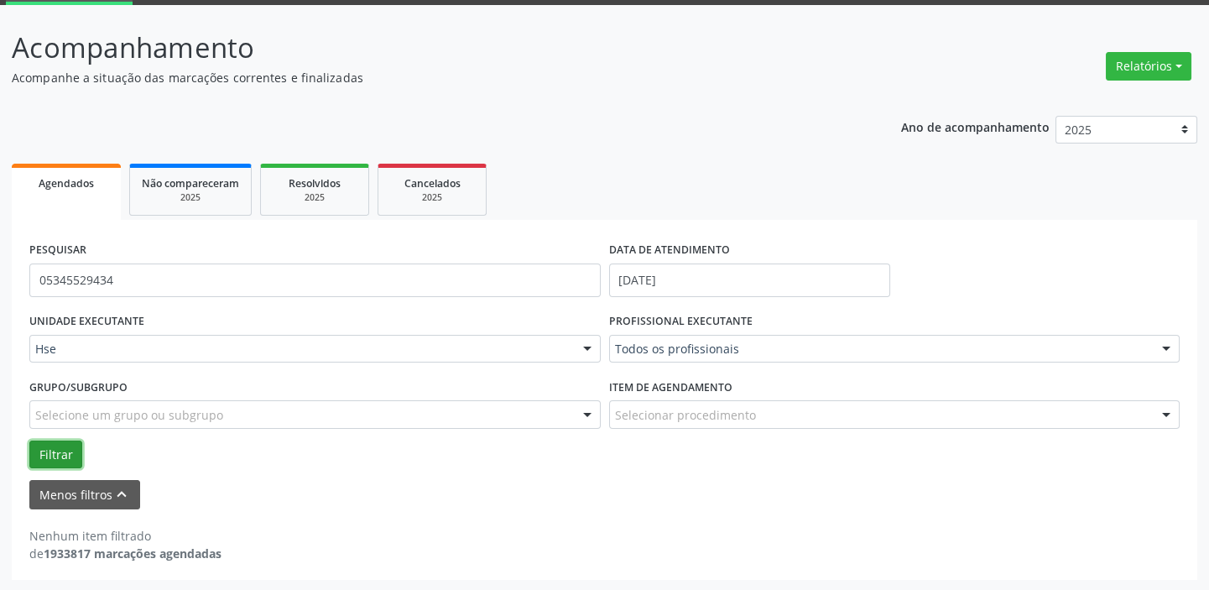
click at [47, 457] on button "Filtrar" at bounding box center [55, 454] width 53 height 29
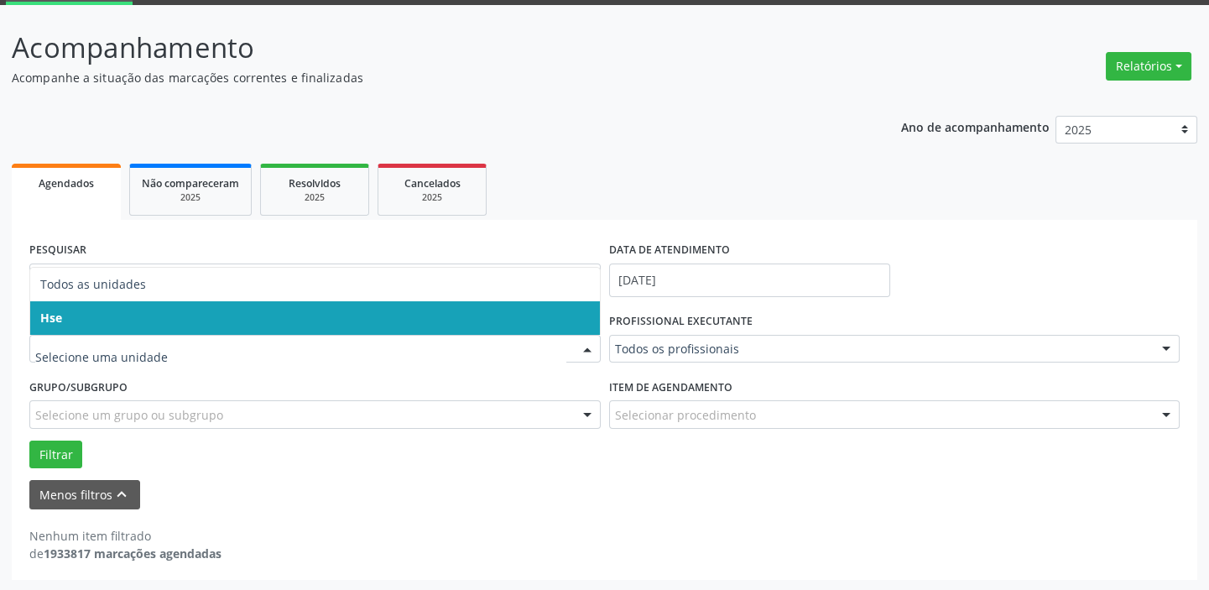
click at [196, 304] on span "Hse" at bounding box center [315, 318] width 570 height 34
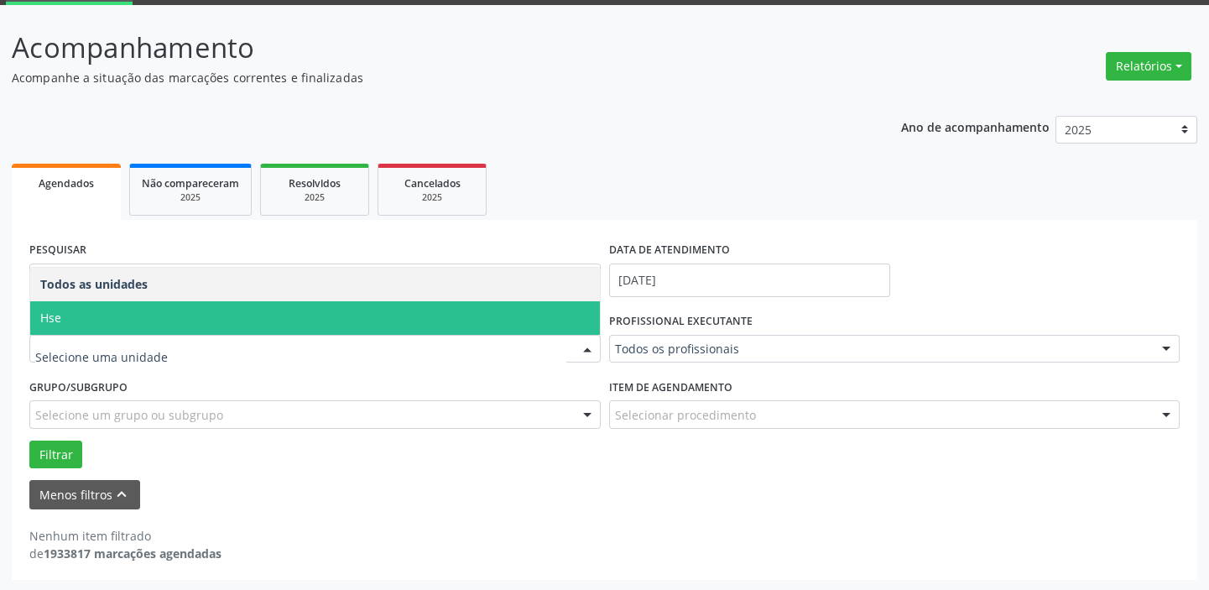
click at [203, 301] on span "Hse" at bounding box center [315, 318] width 570 height 34
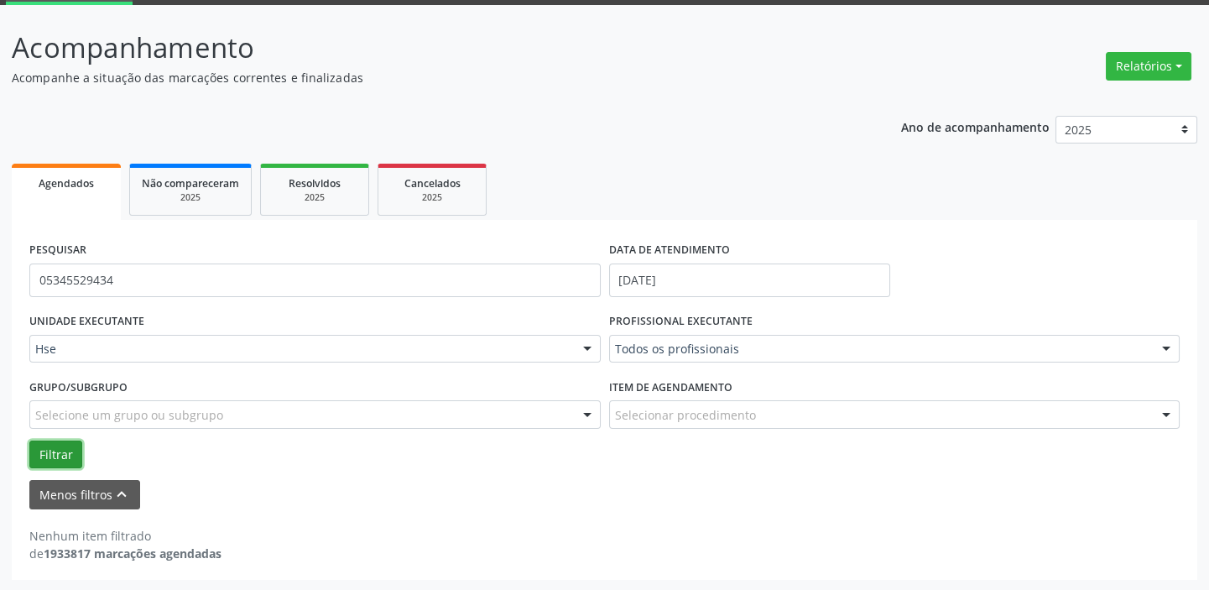
click at [59, 458] on button "Filtrar" at bounding box center [55, 454] width 53 height 29
click at [805, 263] on div "DATA DE ATENDIMENTO [DATE]" at bounding box center [749, 267] width 281 height 60
click at [805, 271] on input "[DATE]" at bounding box center [749, 280] width 281 height 34
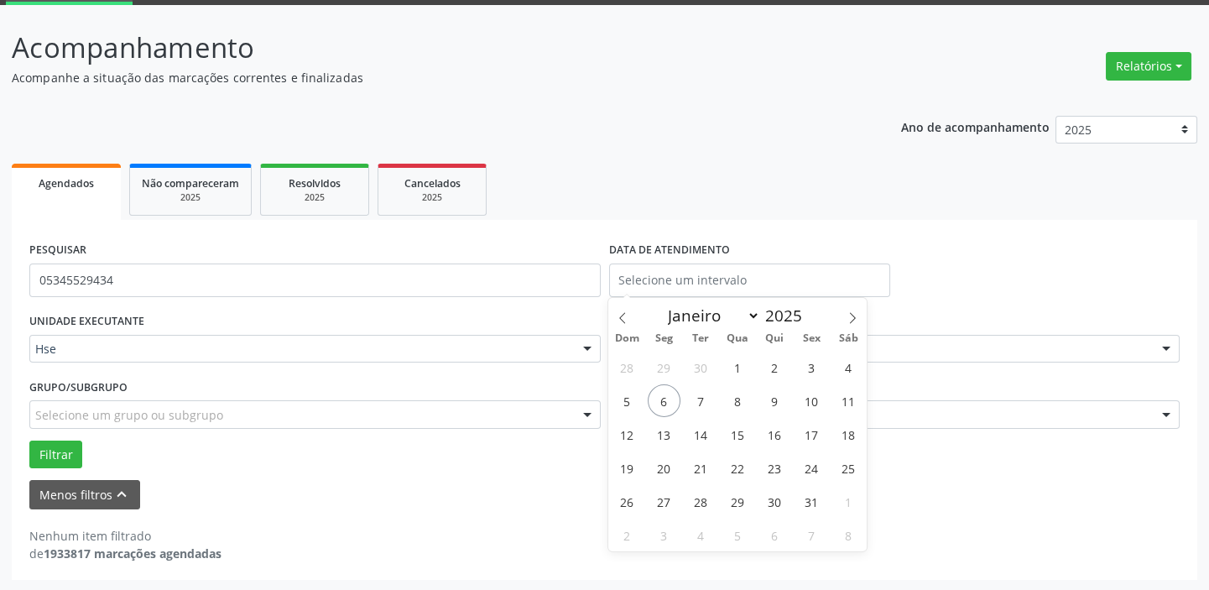
drag, startPoint x: 238, startPoint y: 557, endPoint x: 575, endPoint y: 506, distance: 340.3
click at [238, 557] on div "Nenhum item filtrado de 1933817 marcações agendadas" at bounding box center [604, 544] width 1150 height 35
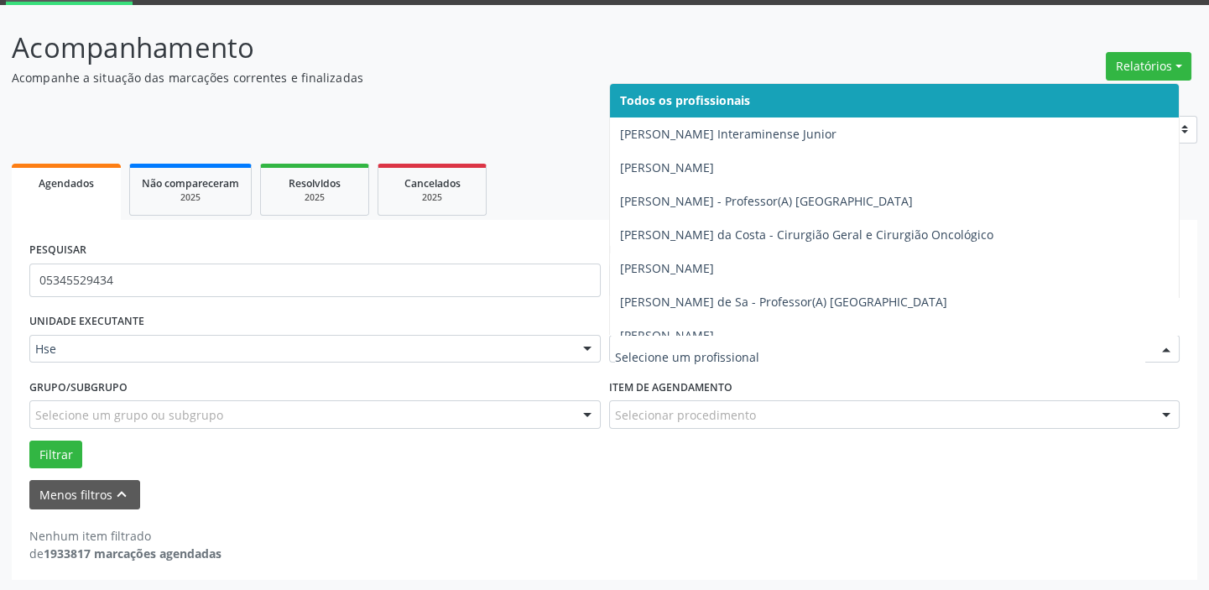
click at [388, 512] on div "Nenhum item filtrado de 1933817 marcações agendadas" at bounding box center [604, 535] width 1150 height 53
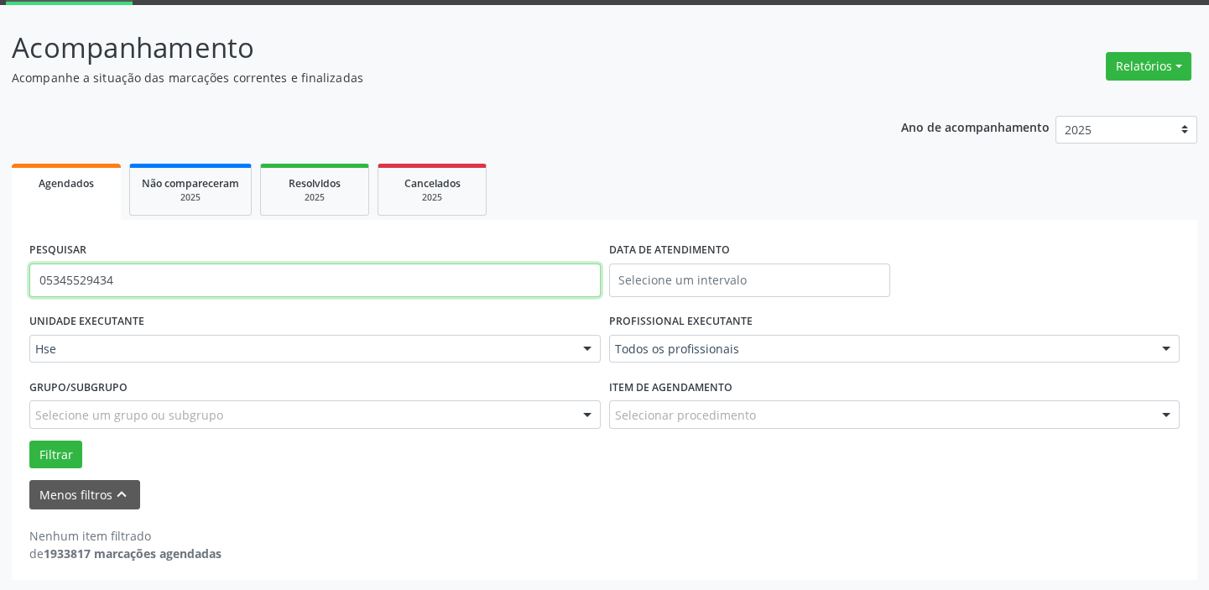
click at [161, 293] on input "05345529434" at bounding box center [314, 280] width 571 height 34
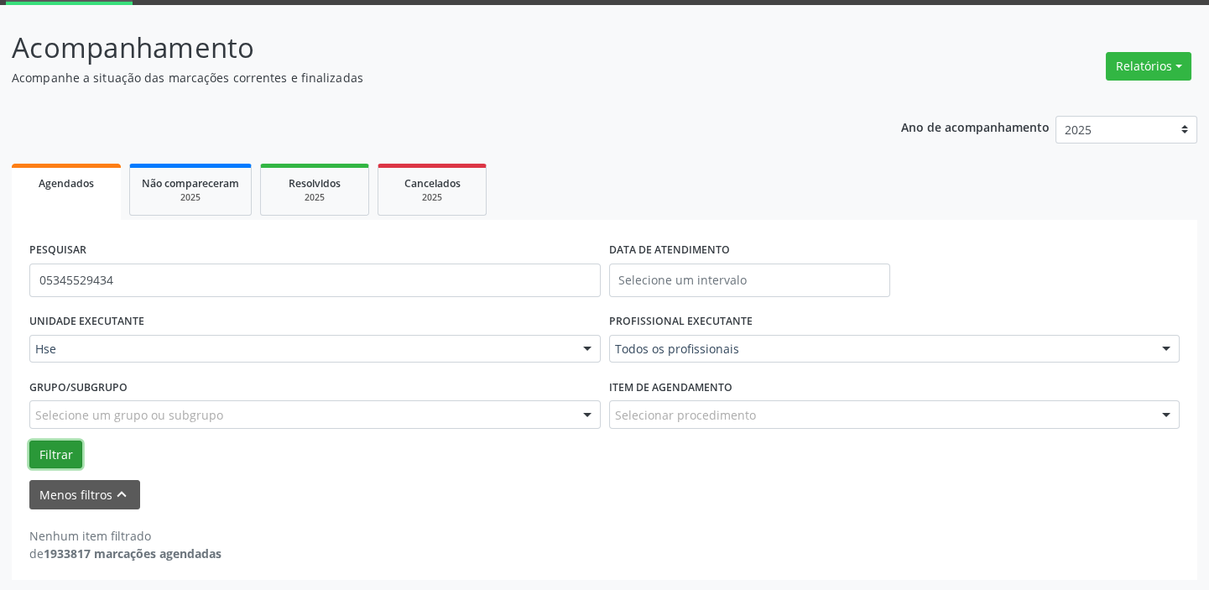
click at [34, 451] on button "Filtrar" at bounding box center [55, 454] width 53 height 29
click at [1142, 63] on button "Relatórios" at bounding box center [1149, 66] width 86 height 29
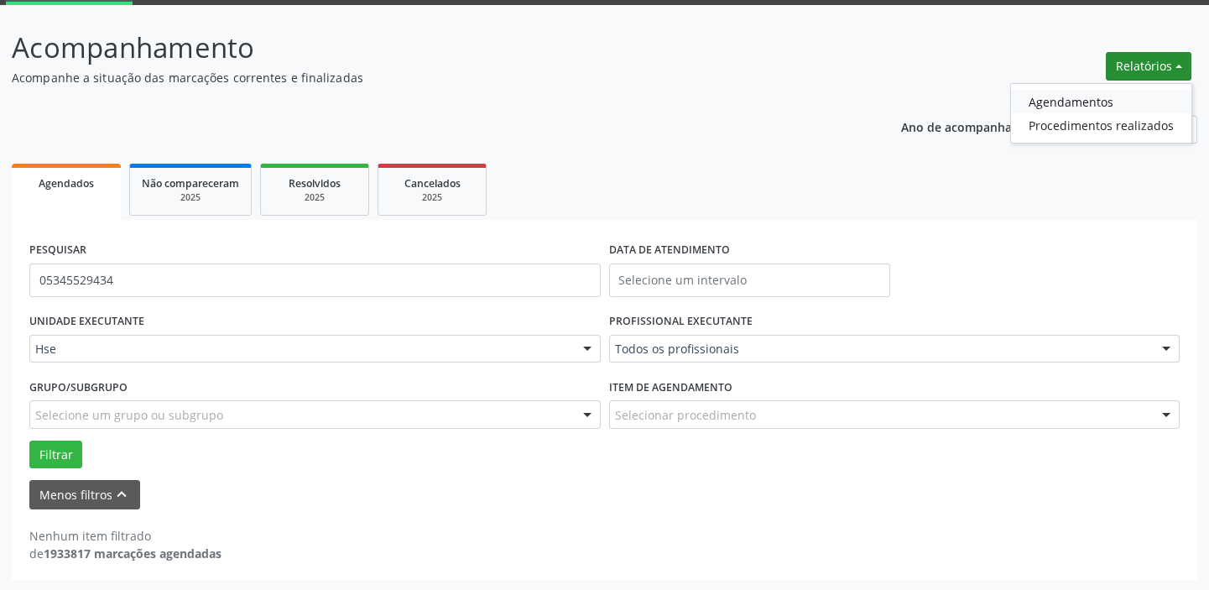
click at [1050, 107] on link "Agendamentos" at bounding box center [1101, 101] width 180 height 23
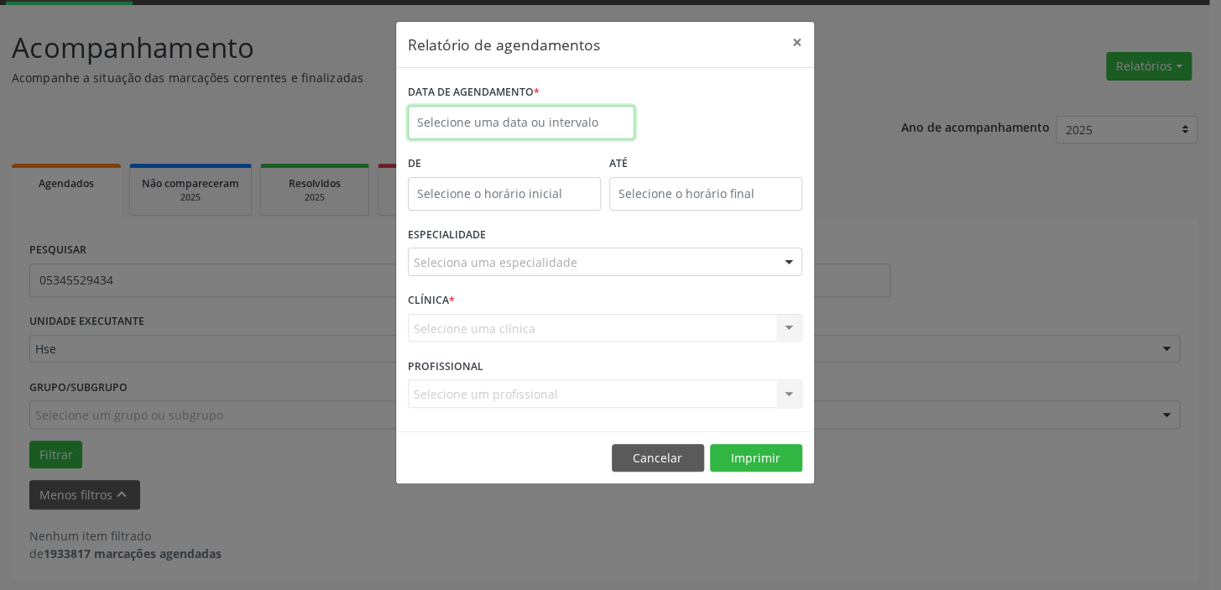
click at [534, 117] on input "text" at bounding box center [521, 123] width 227 height 34
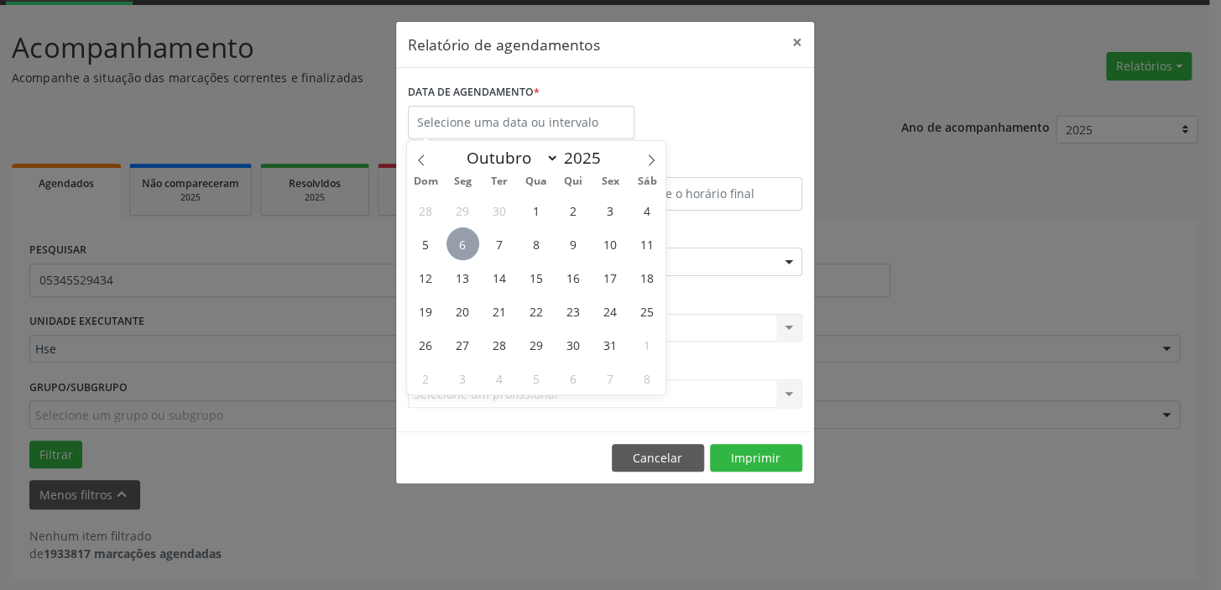
click at [469, 237] on span "6" at bounding box center [462, 243] width 33 height 33
type input "[DATE]"
click at [469, 237] on span "6" at bounding box center [462, 243] width 33 height 33
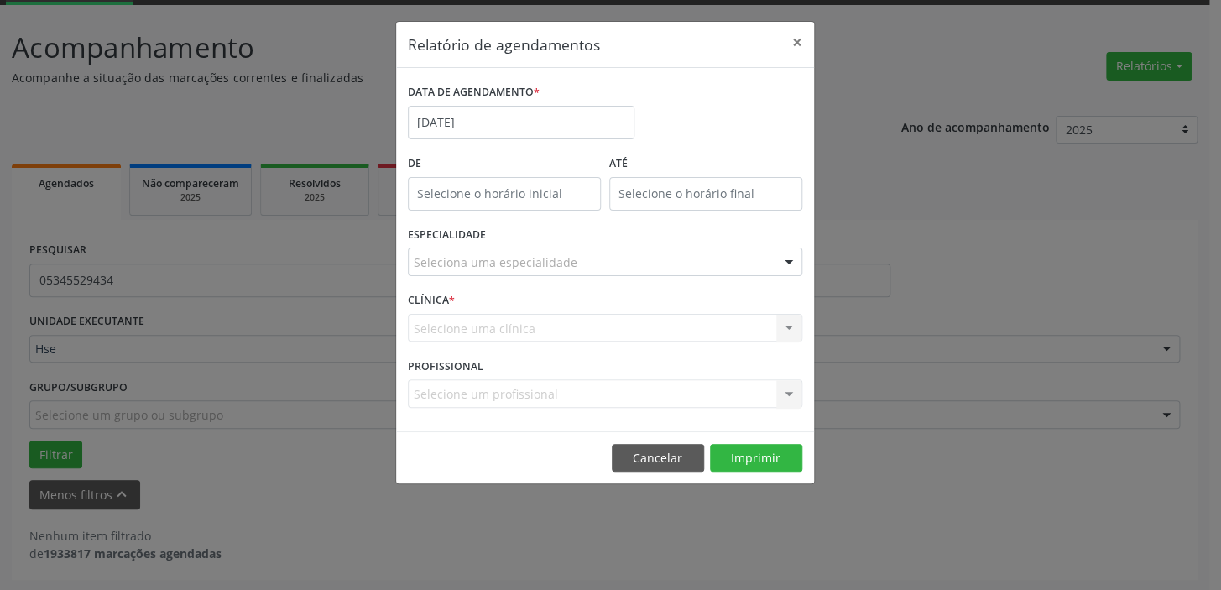
type input "12:00"
click at [510, 201] on input "12:00" at bounding box center [504, 194] width 193 height 34
click at [750, 211] on div "ATÉ" at bounding box center [705, 186] width 201 height 71
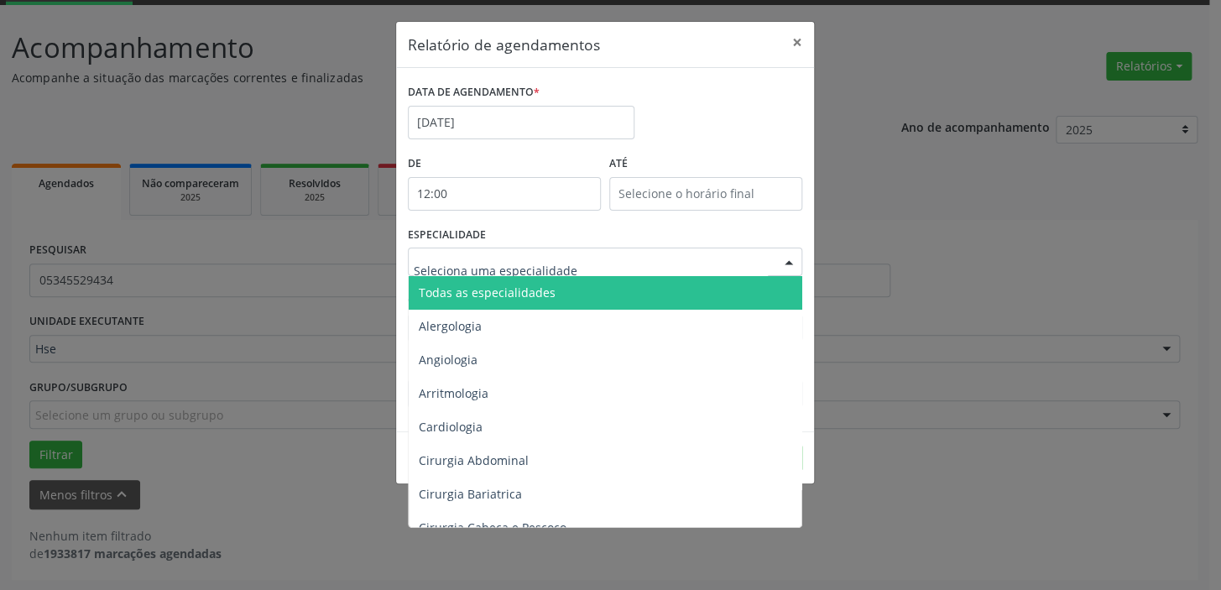
click at [604, 247] on div at bounding box center [605, 261] width 394 height 29
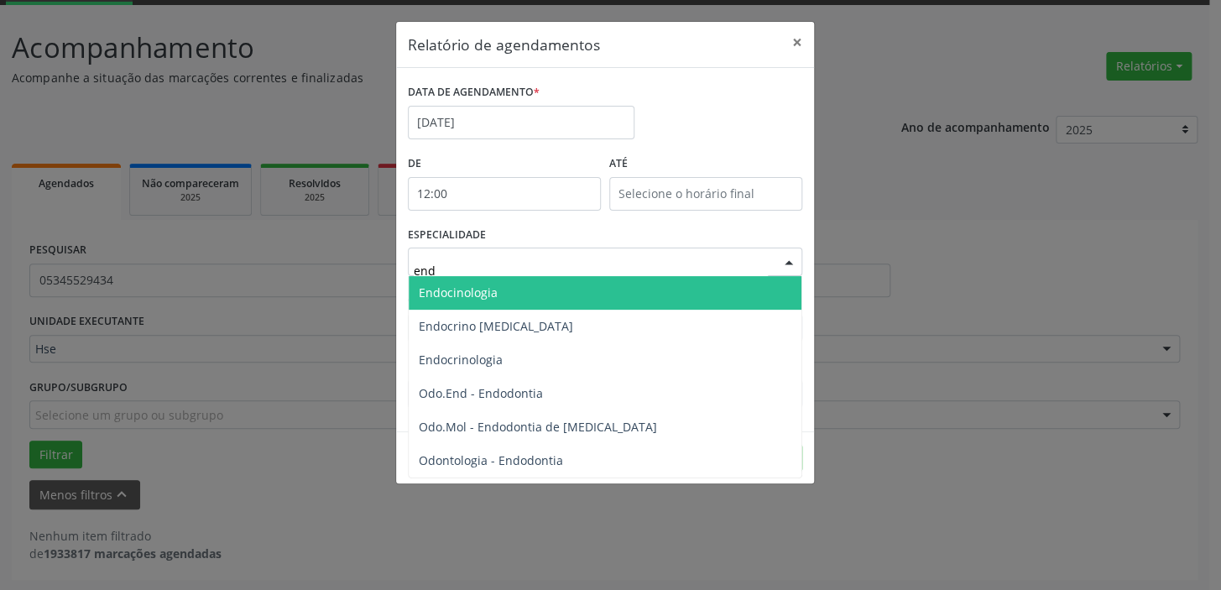
type input "endo"
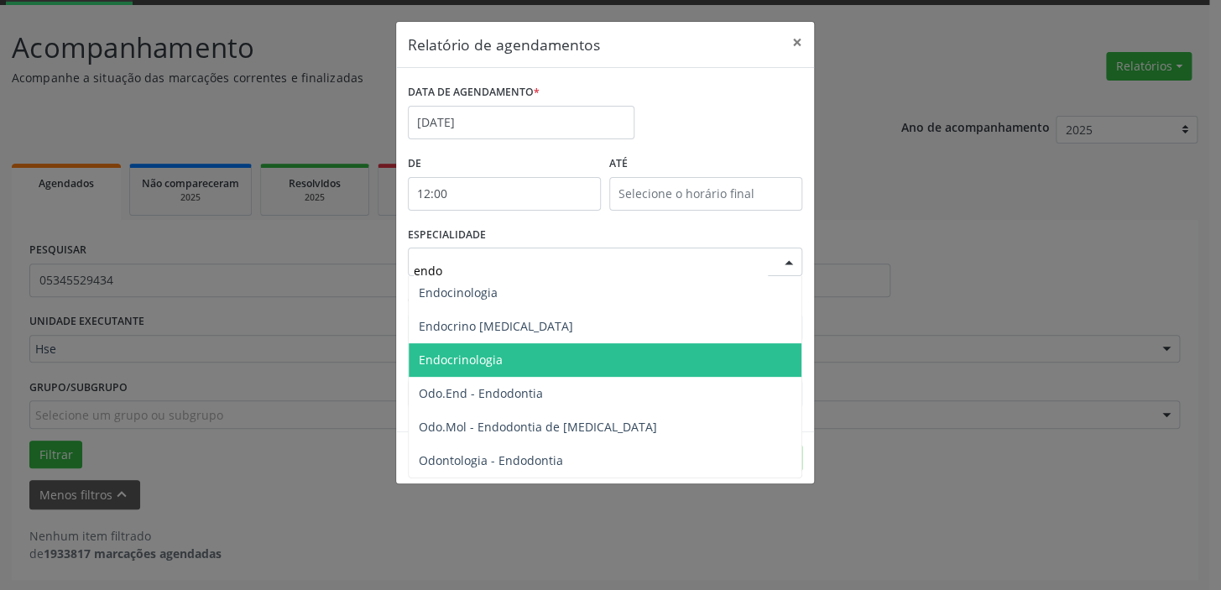
click at [539, 359] on span "Endocrinologia" at bounding box center [605, 360] width 393 height 34
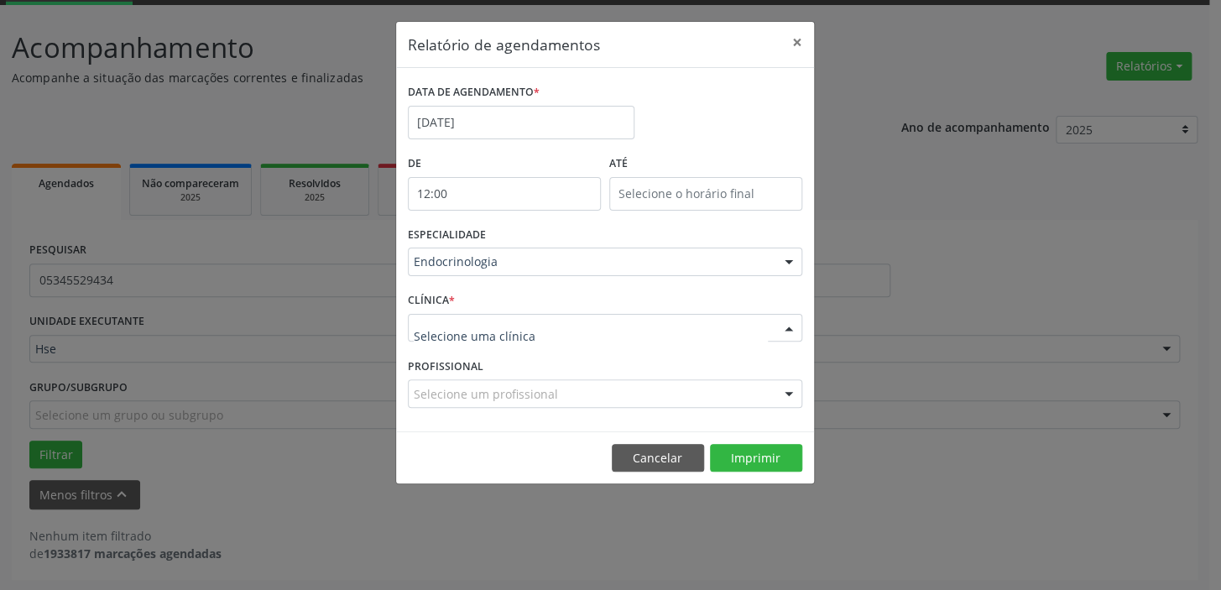
click at [635, 314] on div at bounding box center [605, 328] width 394 height 29
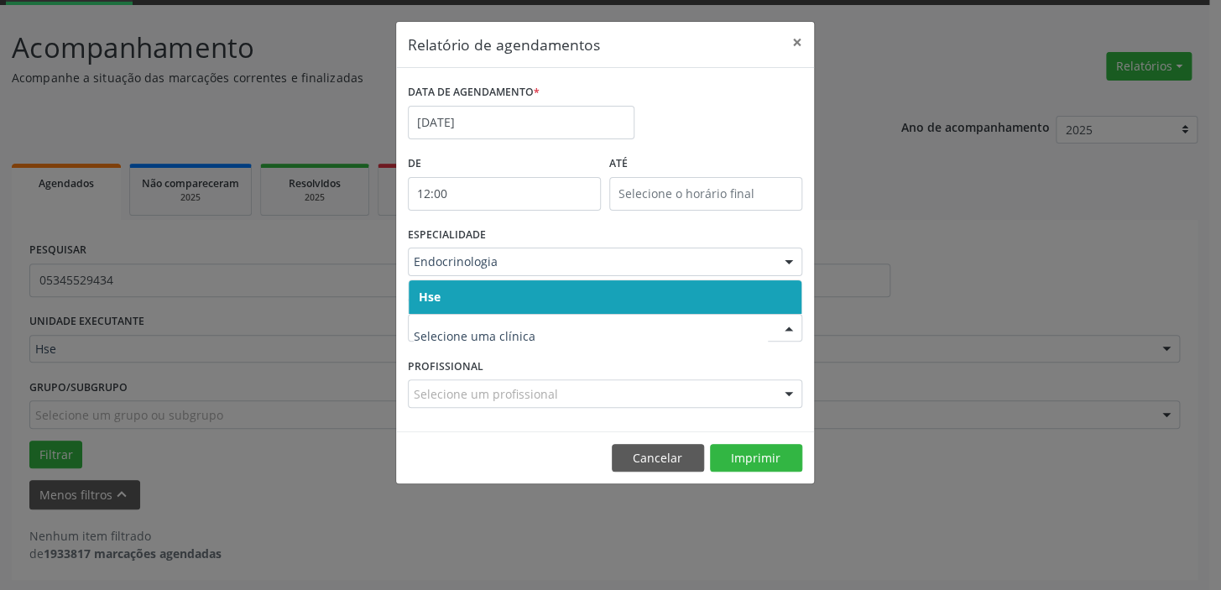
click at [612, 283] on span "Hse" at bounding box center [605, 297] width 393 height 34
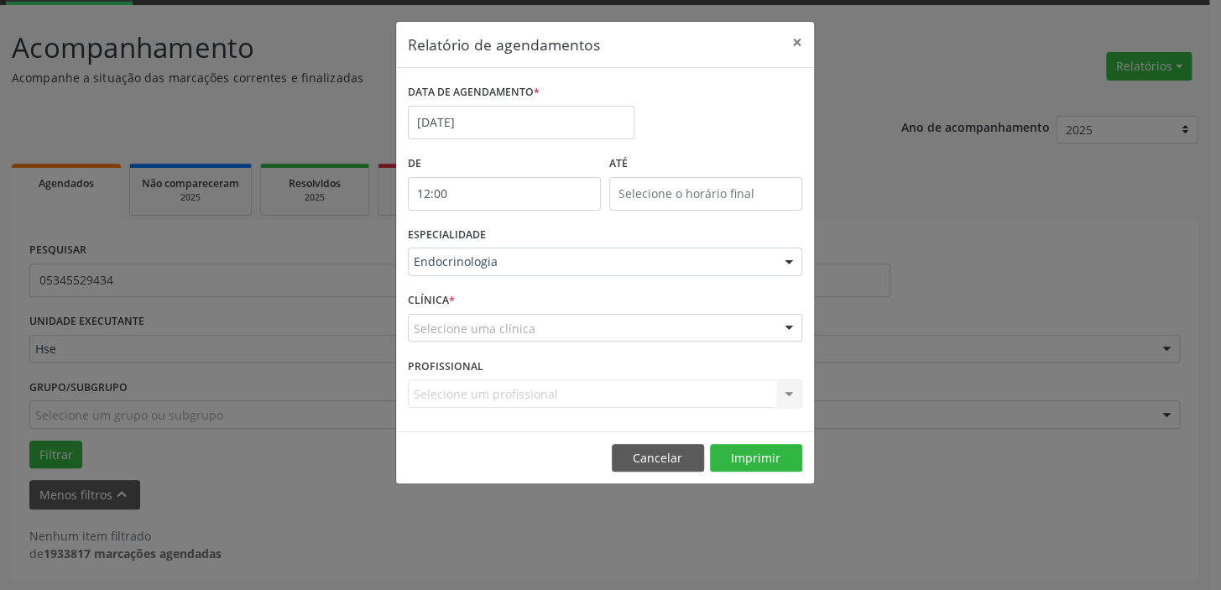
click at [602, 317] on div "Selecione uma clínica" at bounding box center [605, 328] width 394 height 29
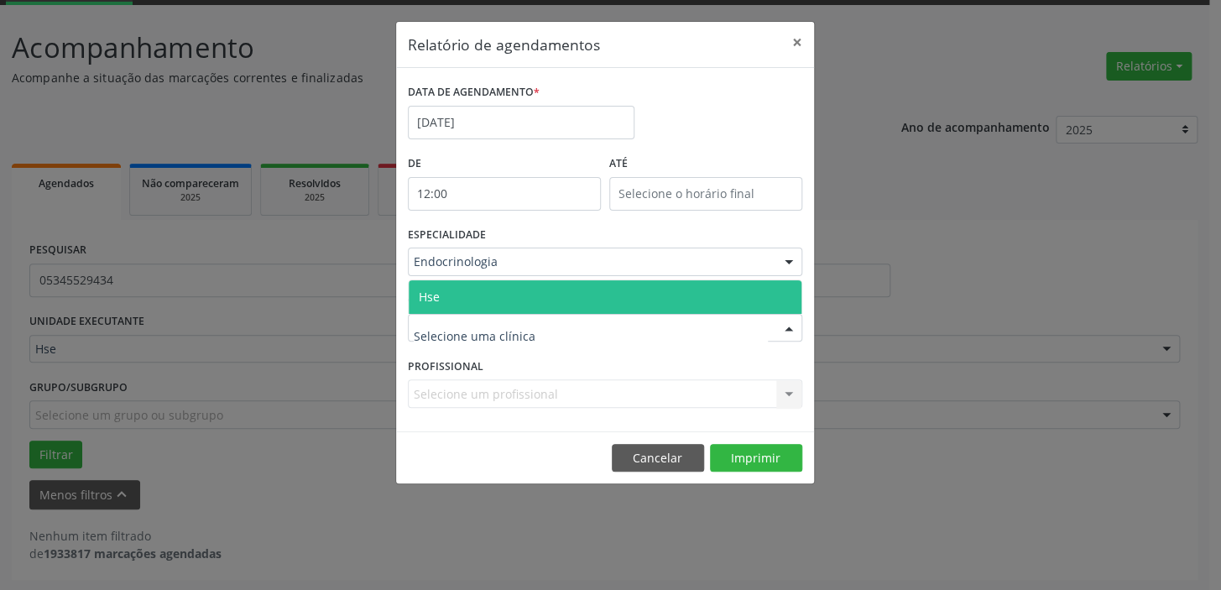
click at [584, 280] on span "Hse" at bounding box center [605, 297] width 393 height 34
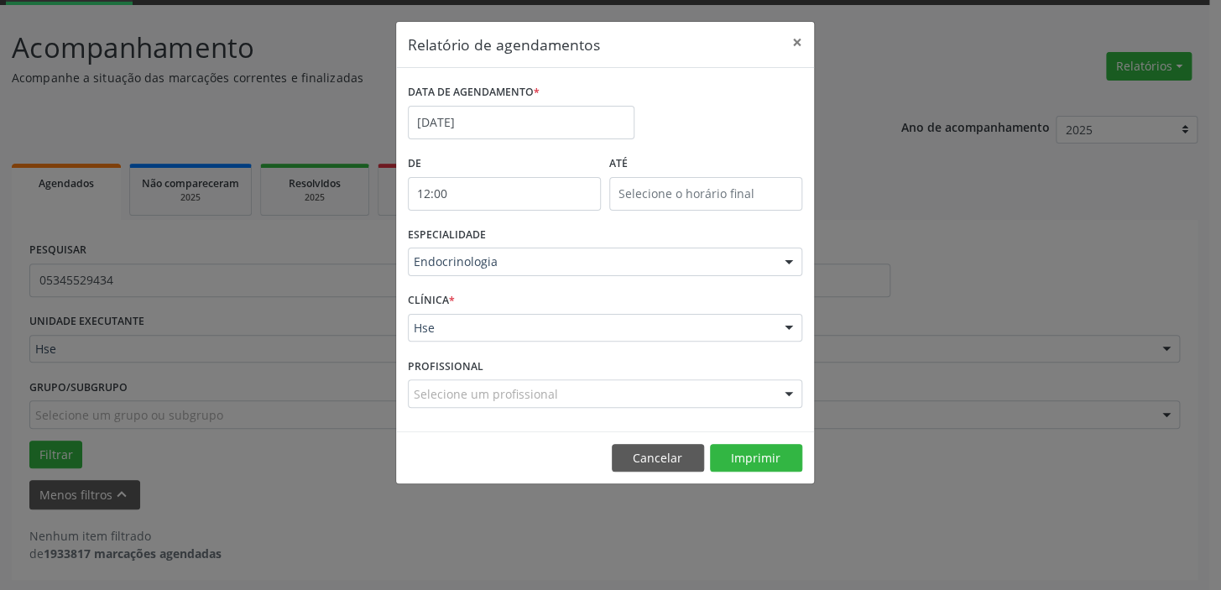
click at [528, 383] on div "Selecione um profissional" at bounding box center [605, 393] width 394 height 29
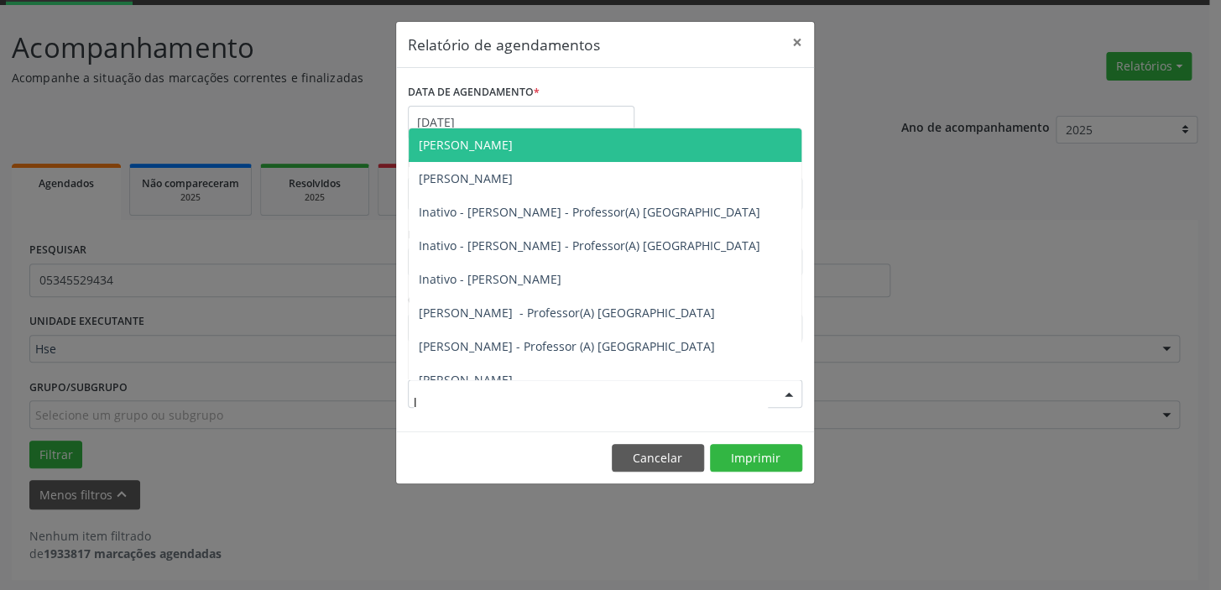
type input "lu"
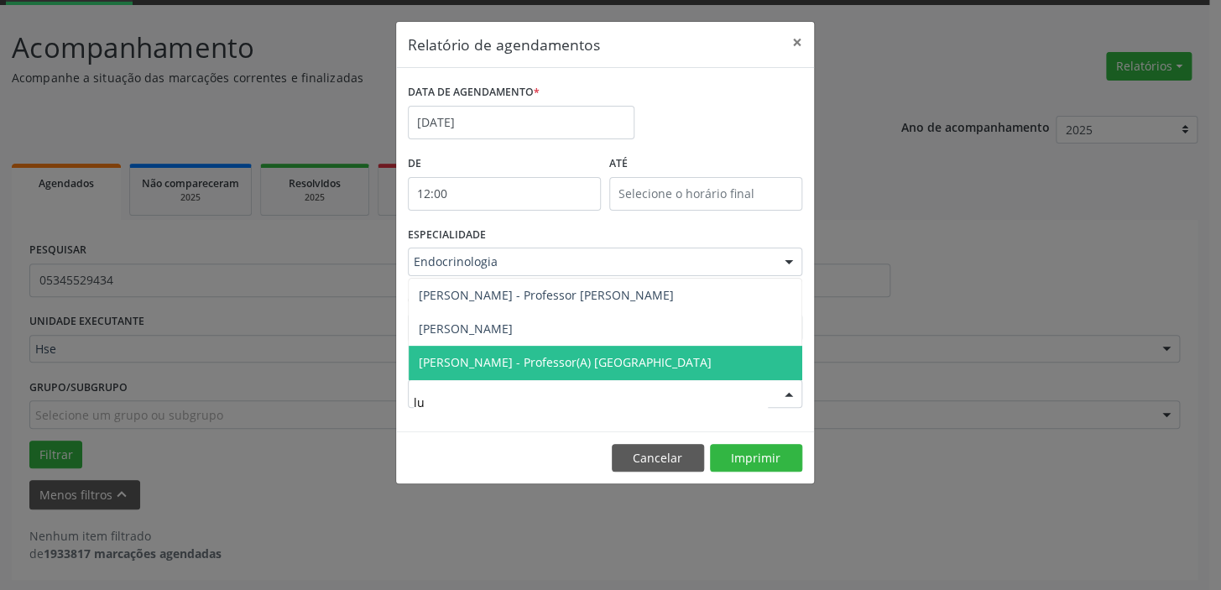
click at [565, 361] on span "[PERSON_NAME] - Professor(A) [GEOGRAPHIC_DATA]" at bounding box center [565, 362] width 293 height 16
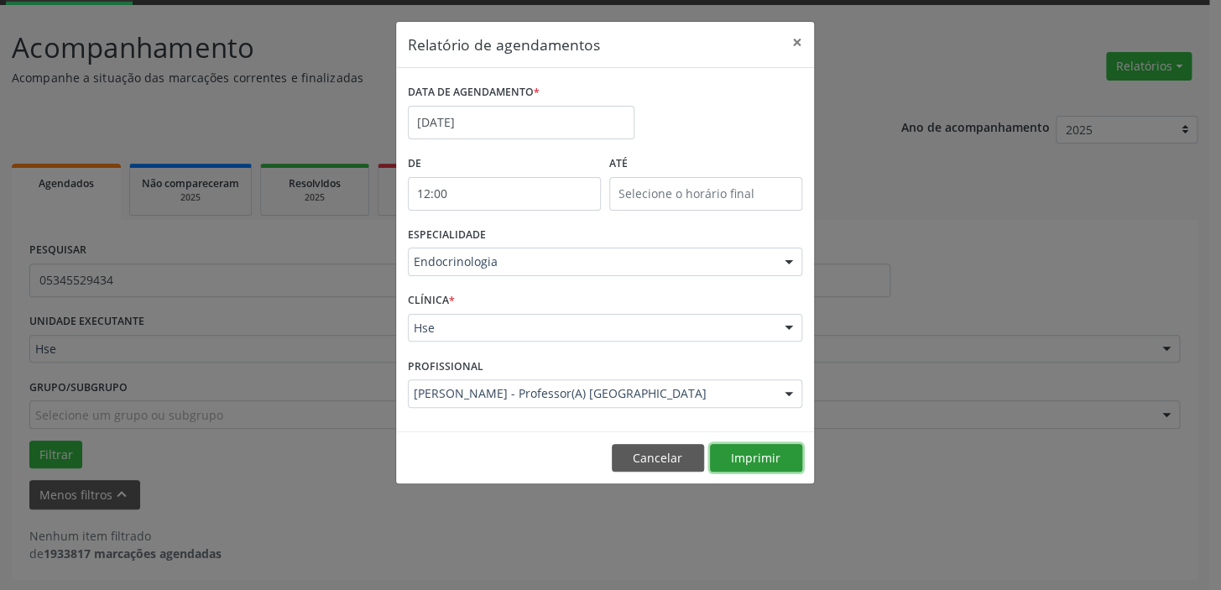
click at [745, 459] on button "Imprimir" at bounding box center [756, 458] width 92 height 29
click at [799, 42] on button "×" at bounding box center [797, 42] width 34 height 41
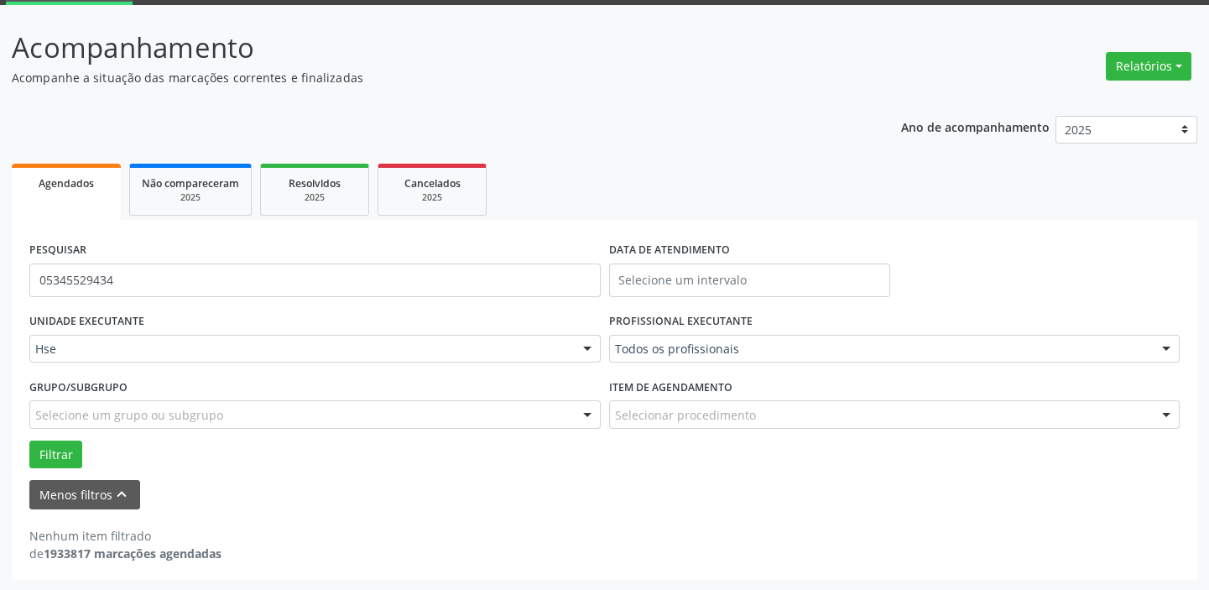
click at [450, 240] on div "Acompanhamento Acompanhe a situação das marcações correntes e finalizadas Relat…" at bounding box center [604, 303] width 1185 height 553
